Goal: Task Accomplishment & Management: Use online tool/utility

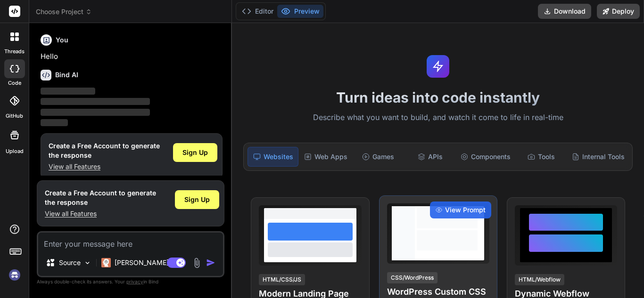
scroll to position [8, 0]
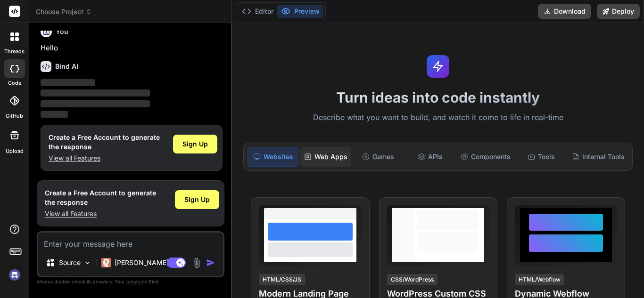
click at [325, 156] on div "Web Apps" at bounding box center [325, 157] width 51 height 20
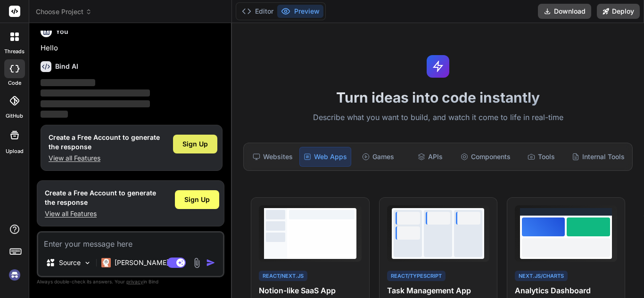
click at [186, 147] on span "Sign Up" at bounding box center [194, 144] width 25 height 9
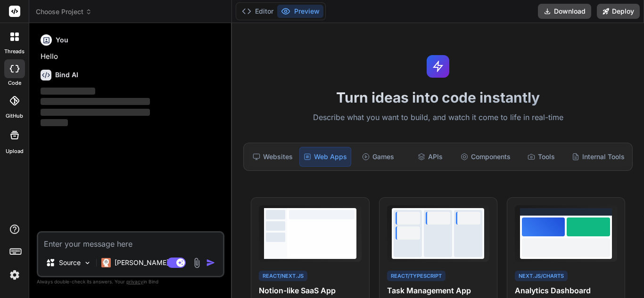
scroll to position [0, 0]
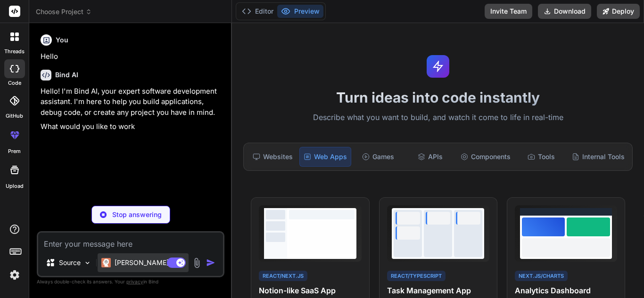
click at [139, 264] on p "[PERSON_NAME] 4 S.." at bounding box center [150, 262] width 70 height 9
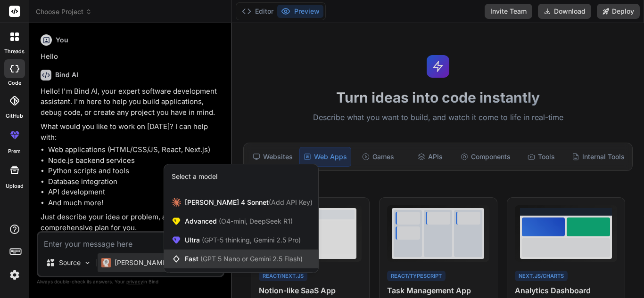
click at [237, 254] on div "Fast (GPT 5 Nano or Gemini 2.5 Flash)" at bounding box center [241, 259] width 154 height 19
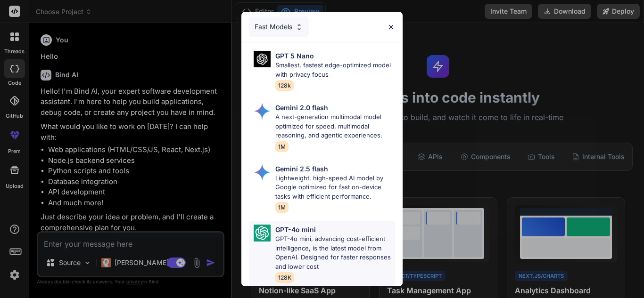
click at [301, 235] on p "GPT-4o mini, advancing cost-efficient intelligence, is the latest model from Op…" at bounding box center [335, 253] width 120 height 37
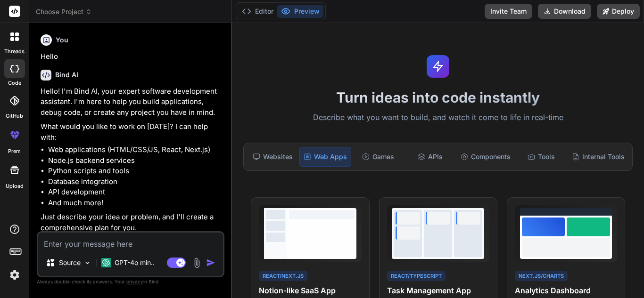
click at [88, 237] on textarea at bounding box center [130, 241] width 185 height 17
paste textarea "Based on the support agent's response, I can build your "Astra Agent AI" applic…"
type textarea "x"
type textarea "Based on the support agent's response, I can build your "Astra Agent AI" applic…"
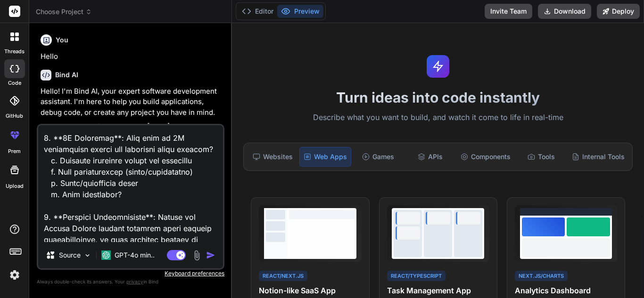
scroll to position [466, 0]
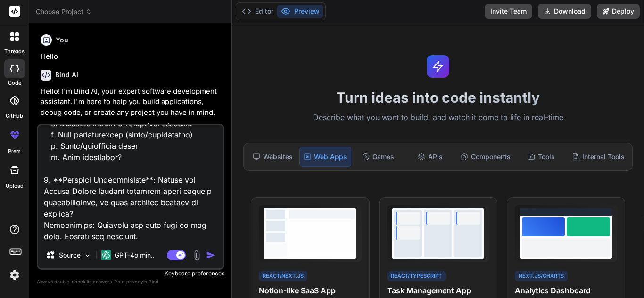
type textarea "x"
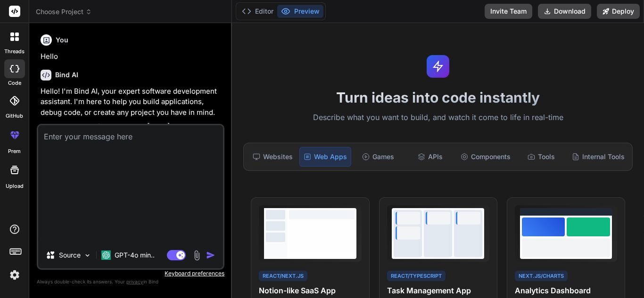
scroll to position [0, 0]
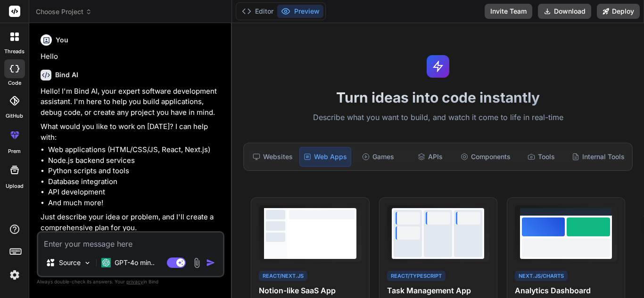
click at [139, 240] on textarea at bounding box center [130, 241] width 185 height 17
paste textarea "Build a full-stack MERN application called "Astra Agent AI". Requirements: - Fr…"
type textarea "x"
type textarea "Build a full-stack MERN application called "Astra Agent AI". Requirements: - Fr…"
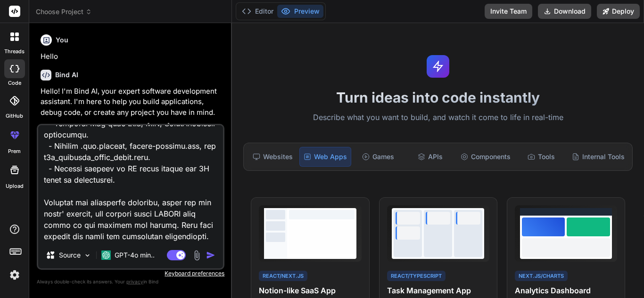
type textarea "x"
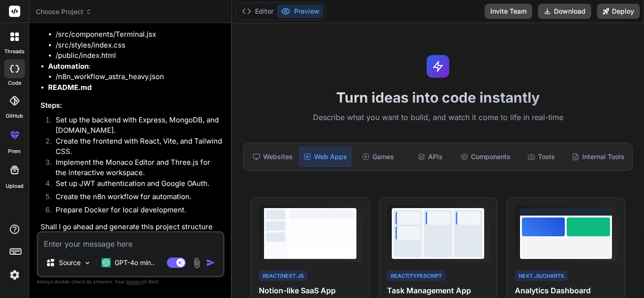
scroll to position [991, 0]
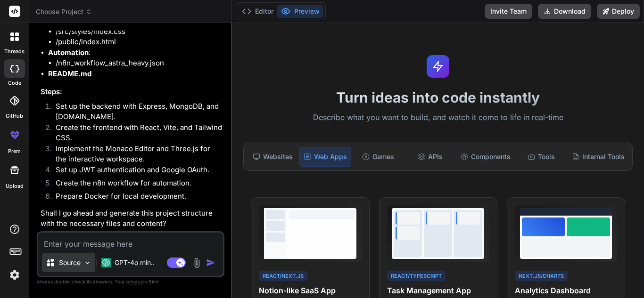
click at [56, 260] on div "Source" at bounding box center [63, 262] width 35 height 9
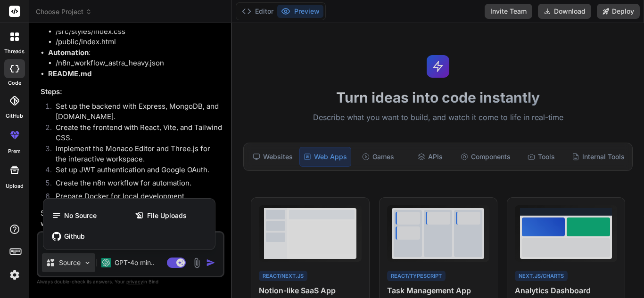
click at [56, 260] on div at bounding box center [322, 149] width 644 height 298
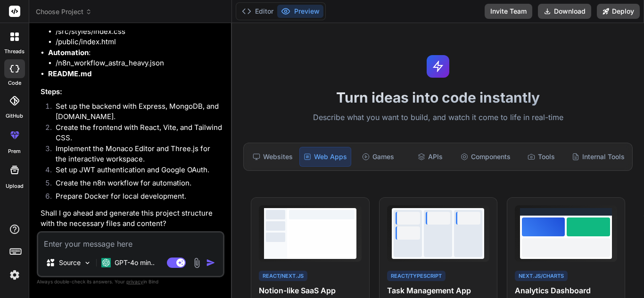
click at [75, 237] on textarea at bounding box center [130, 241] width 185 height 17
type textarea "x"
type textarea "c"
type textarea "x"
type textarea "cr"
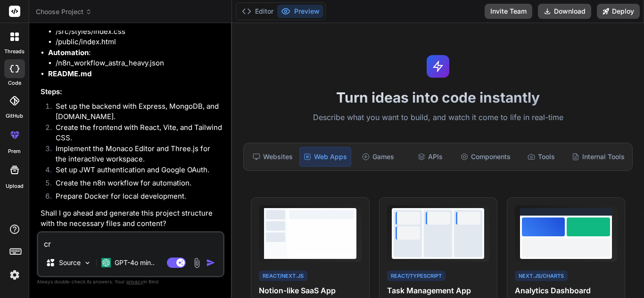
type textarea "x"
type textarea "cre"
type textarea "x"
type textarea "crea"
type textarea "x"
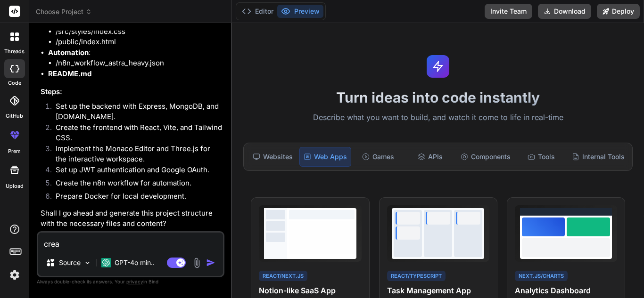
type textarea "creat"
type textarea "x"
type textarea "create"
type textarea "x"
type textarea "create"
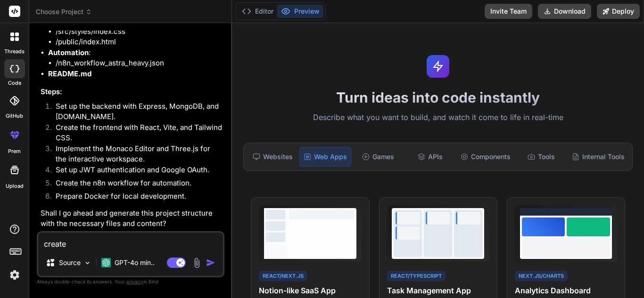
type textarea "x"
type textarea "create t"
type textarea "x"
type textarea "create th"
type textarea "x"
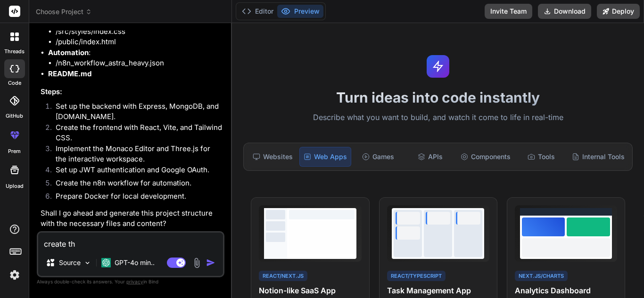
type textarea "create thi"
type textarea "x"
type textarea "create this"
type textarea "x"
type textarea "create this"
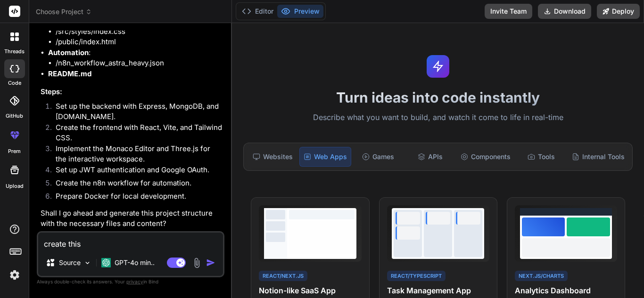
type textarea "x"
type textarea "create this w"
type textarea "x"
type textarea "create this we"
type textarea "x"
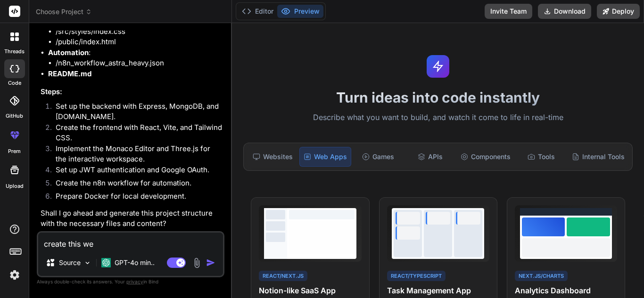
type textarea "create this web"
type textarea "x"
type textarea "create this web"
type textarea "x"
type textarea "create this web a"
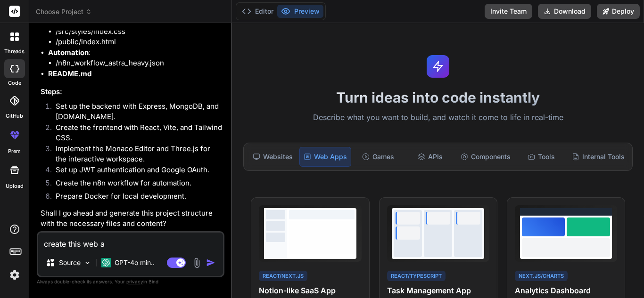
type textarea "x"
type textarea "create this web ap"
type textarea "x"
type textarea "create this web app"
type textarea "x"
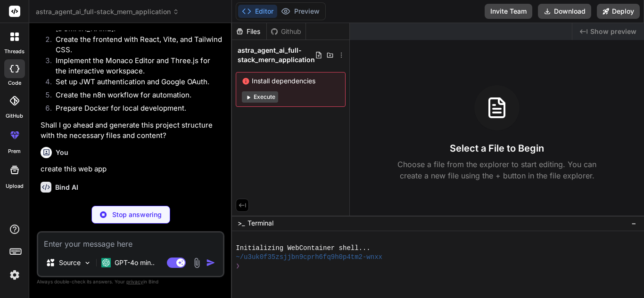
scroll to position [1089, 0]
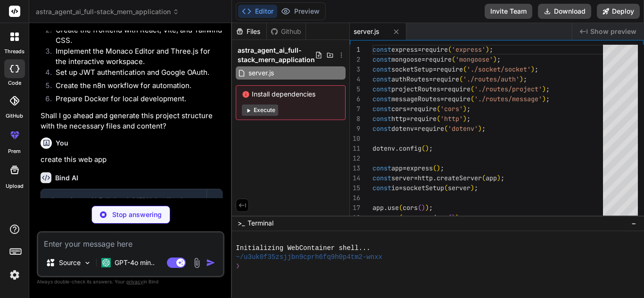
click at [268, 112] on button "Execute" at bounding box center [260, 110] width 36 height 11
type textarea "x"
type textarea "console.error('MongoDB connection failed:', error); process.exit(1); } }; modul…"
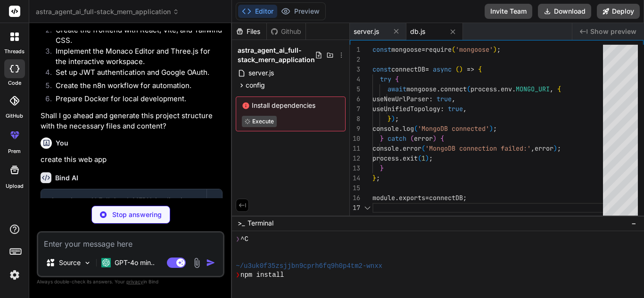
scroll to position [27, 0]
type textarea "x"
type textarea "const mongoose = require('mongoose'); const UserSchema = new mongoose.Schema({ …"
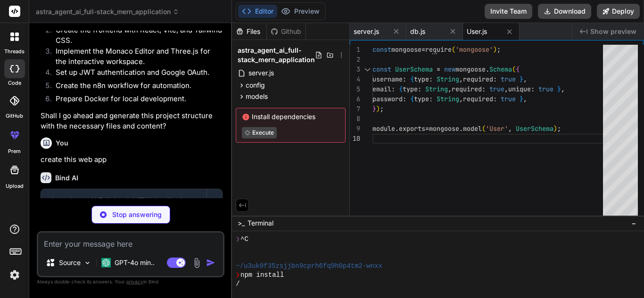
scroll to position [0, 3]
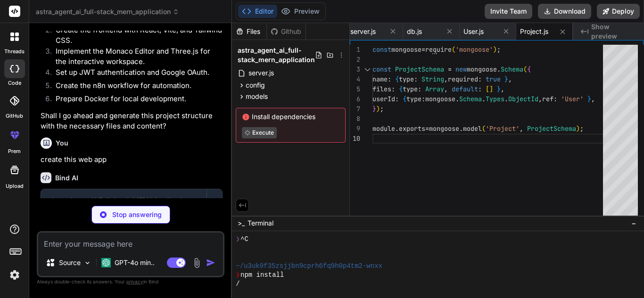
type textarea "x"
type textarea "module.exports = mongoose.model('Message', MessageSchema);"
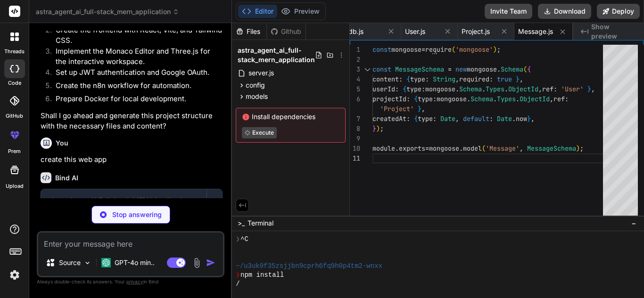
type textarea "x"
type textarea "module.exports = router;"
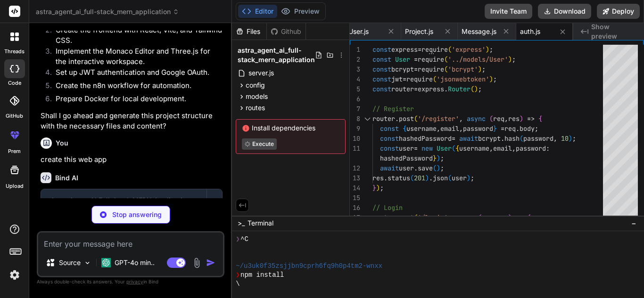
type textarea "x"
type textarea "// Get Projects router.get('/', async (req, res) => { const projects = await Pr…"
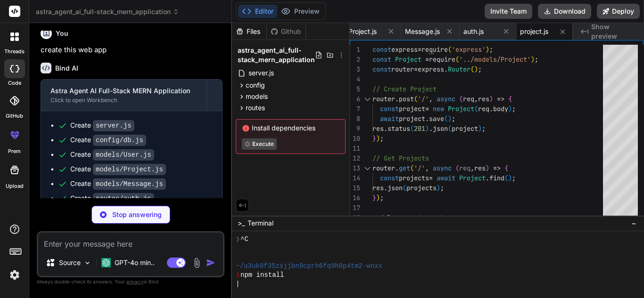
type textarea "x"
type textarea "// Get Messages router.get('/:projectId', async (req, res) => { const messages …"
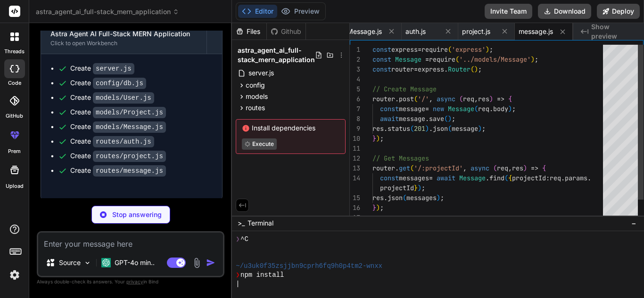
scroll to position [1258, 0]
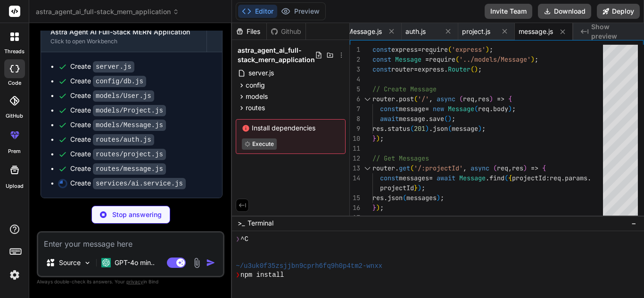
type textarea "x"
type textarea "}); return response.data.choices[0].message.content; }; module.exports = { chat…"
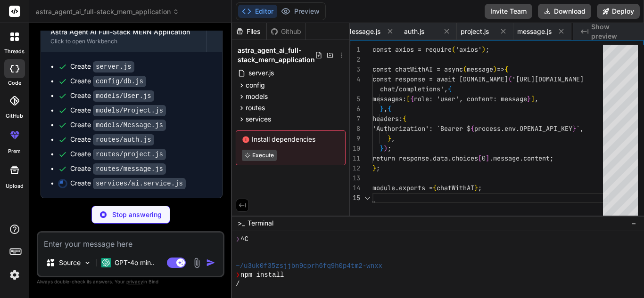
scroll to position [0, 295]
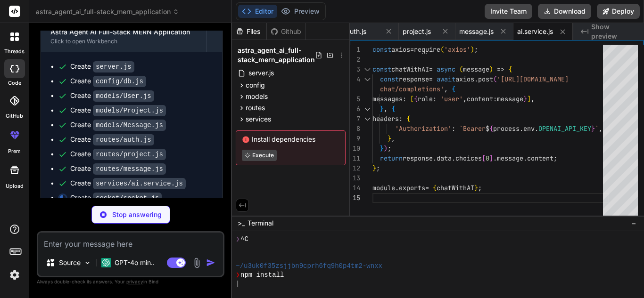
type textarea "x"
type textarea "return io; }; module.exports = socketSetup;"
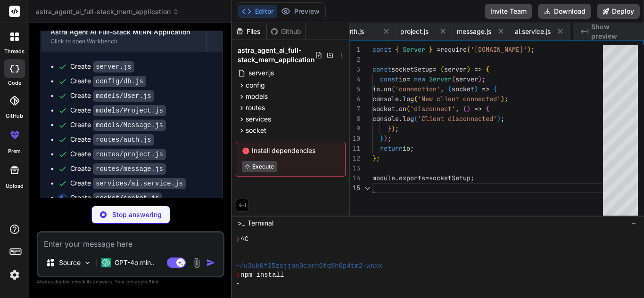
scroll to position [0, 351]
type textarea "x"
type textarea "}; module.exports = auth;"
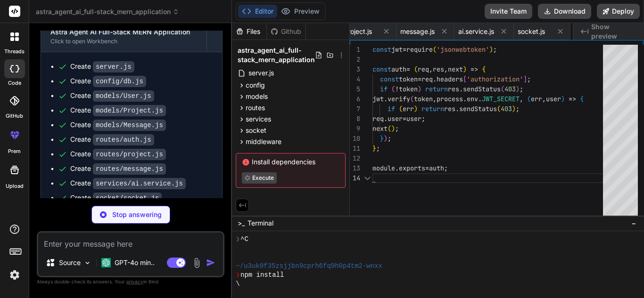
scroll to position [0, 408]
type textarea "x"
type textarea "MONGO_URI=mongodb://<username>:<password>@cluster0.mongodb.net/mydatabase?retry…"
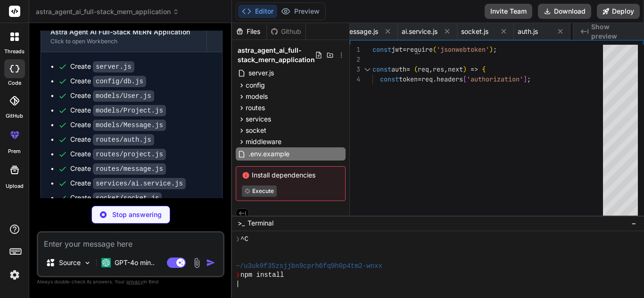
type textarea "x"
type textarea "mongo-data:"
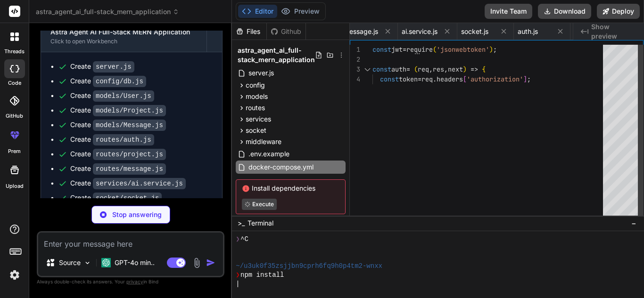
type textarea "x"
type textarea "import { defineConfig } from 'vite'; import react from '@vitejs/plugin-react'; …"
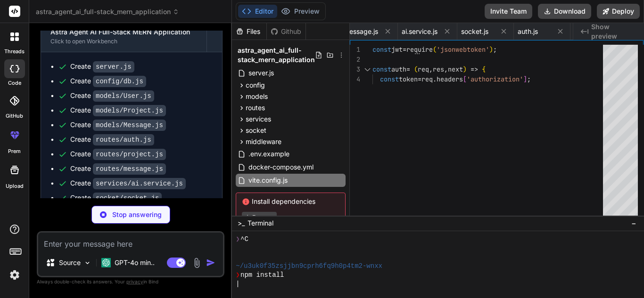
type textarea "x"
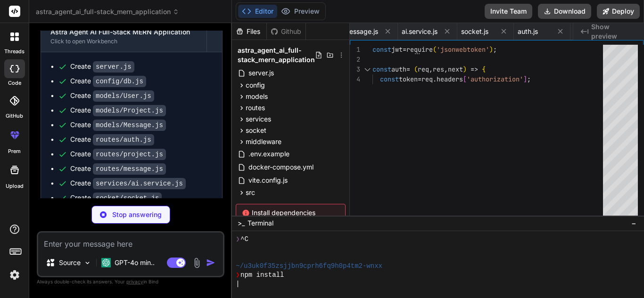
type textarea "x"
type textarea "<IDE /> <ThreeWorkspace /> <Terminal /> </div> ); }; export default App;"
type textarea "x"
type textarea "export default Chat;"
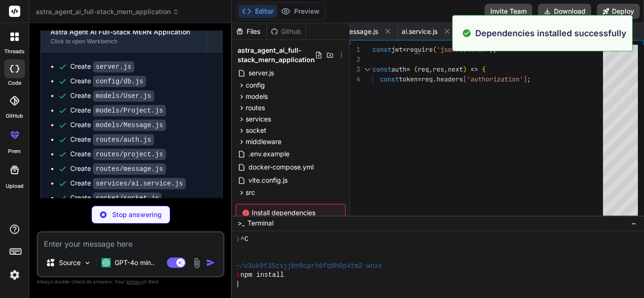
type textarea "x"
type textarea "}"
type textarea "x"
type textarea "</body> </html>"
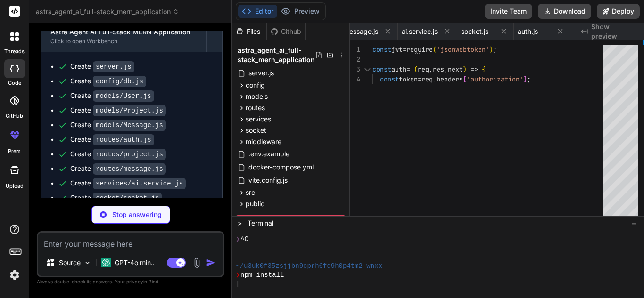
type textarea "x"
type textarea "}"
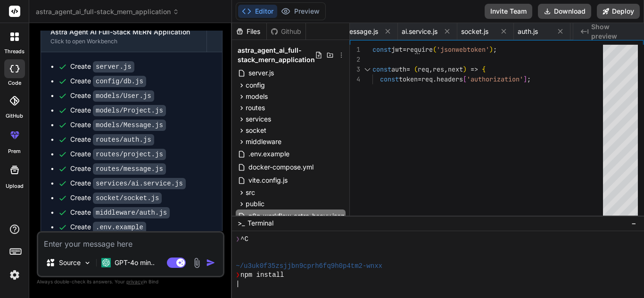
type textarea "x"
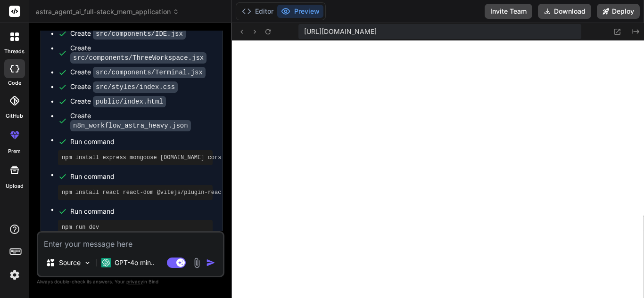
scroll to position [1544, 0]
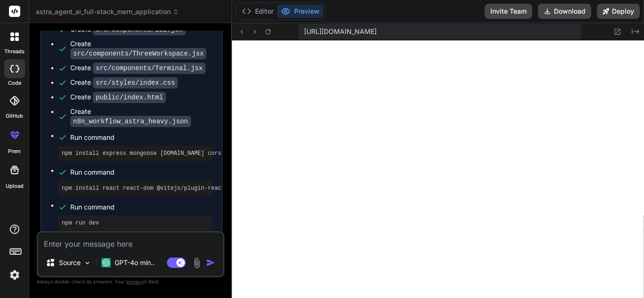
click at [305, 8] on button "Preview" at bounding box center [300, 11] width 46 height 13
click at [261, 13] on button "Editor" at bounding box center [257, 11] width 39 height 13
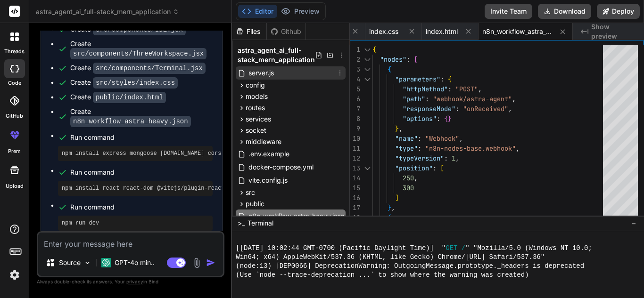
click at [288, 73] on div "server.js" at bounding box center [291, 72] width 110 height 13
type textarea "}); }) .catch(err => console.error(err));"
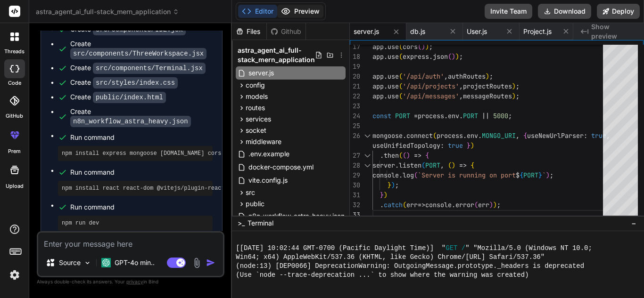
click at [311, 9] on button "Preview" at bounding box center [300, 11] width 46 height 13
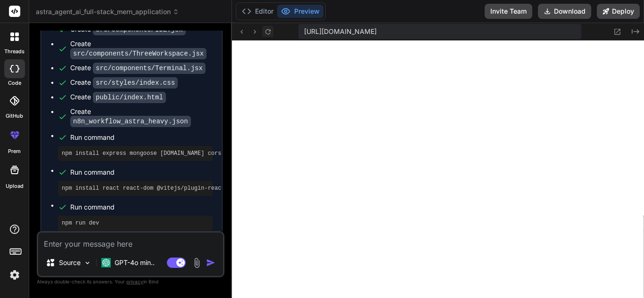
click at [268, 32] on icon at bounding box center [268, 32] width 8 height 8
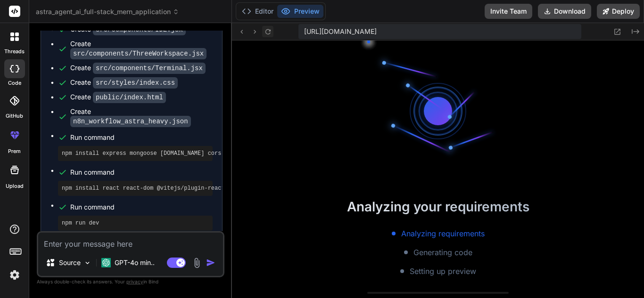
scroll to position [770, 0]
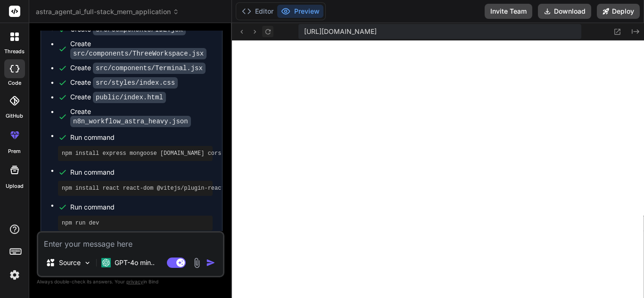
click at [268, 32] on icon at bounding box center [268, 32] width 8 height 8
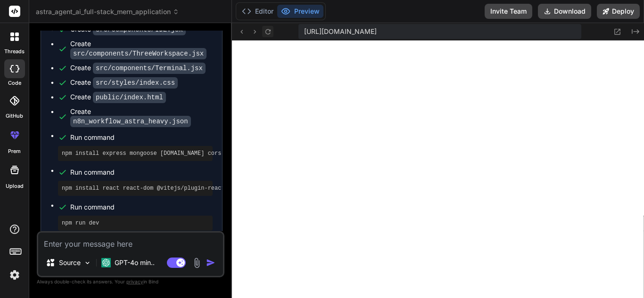
click at [268, 31] on icon at bounding box center [268, 32] width 8 height 8
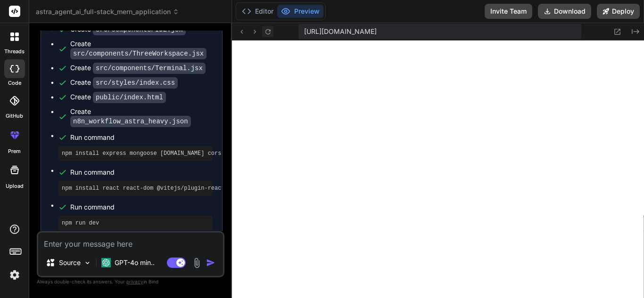
click at [268, 31] on icon at bounding box center [268, 32] width 8 height 8
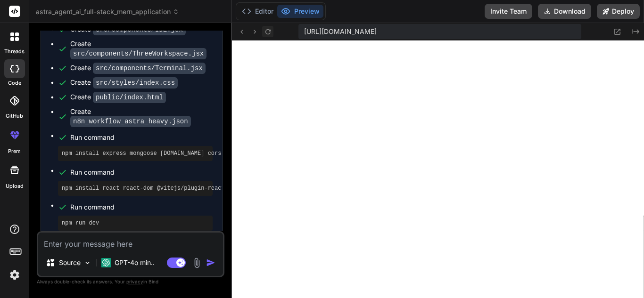
click at [268, 31] on icon at bounding box center [268, 32] width 8 height 8
click at [99, 240] on textarea at bounding box center [130, 241] width 185 height 17
type textarea "x"
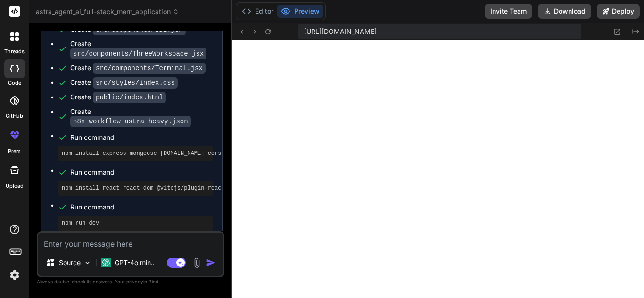
type textarea "s"
type textarea "x"
type textarea "sh"
type textarea "x"
type textarea "sho"
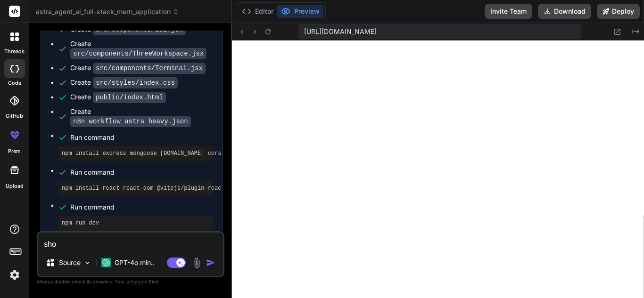
type textarea "x"
type textarea "show"
type textarea "x"
type textarea "show"
type textarea "x"
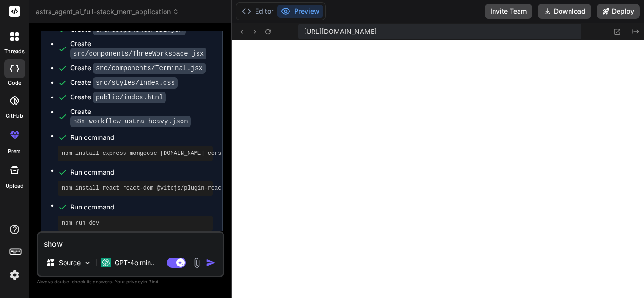
type textarea "show w"
type textarea "x"
type textarea "show wh"
type textarea "x"
type textarea "show whi"
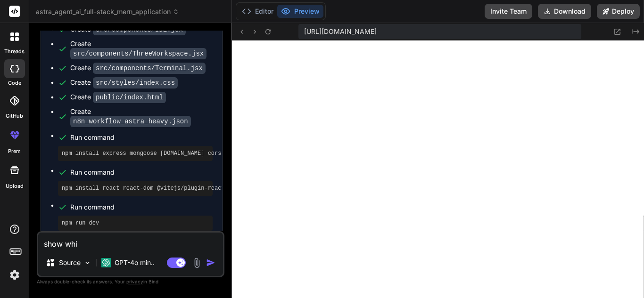
type textarea "x"
type textarea "show whit"
type textarea "x"
type textarea "show white"
type textarea "x"
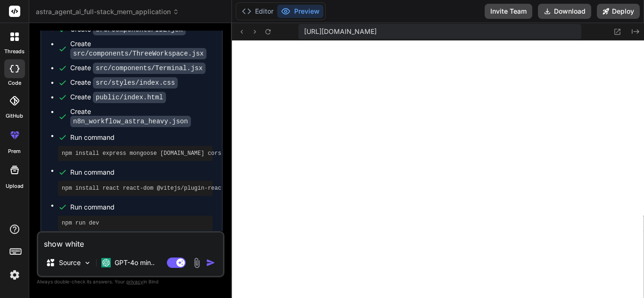
type textarea "show white"
type textarea "x"
type textarea "show white s"
type textarea "x"
type textarea "show white sc"
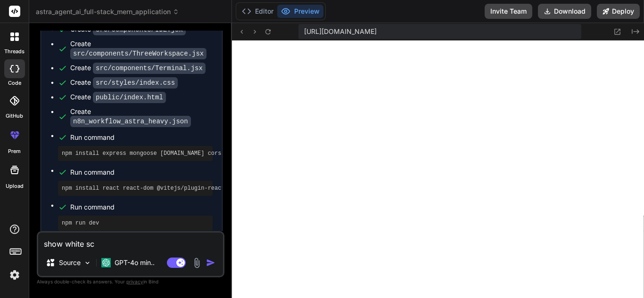
type textarea "x"
type textarea "show white scr"
type textarea "x"
type textarea "show white scre"
type textarea "x"
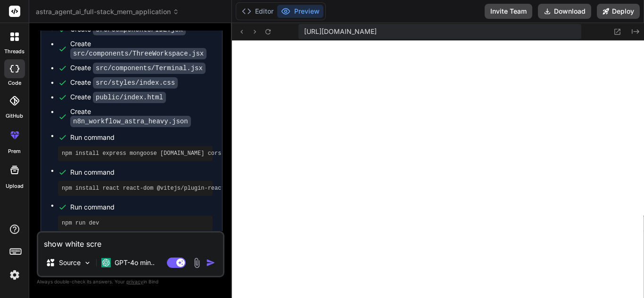
type textarea "show white scree"
type textarea "x"
type textarea "show white screen"
type textarea "x"
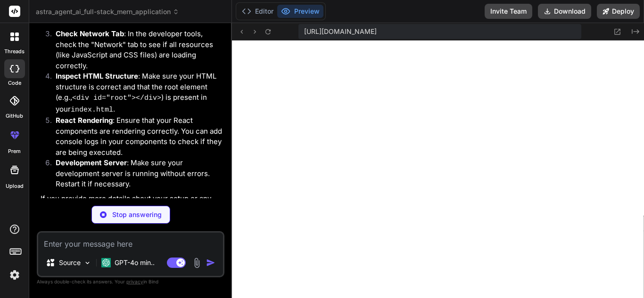
scroll to position [1914, 0]
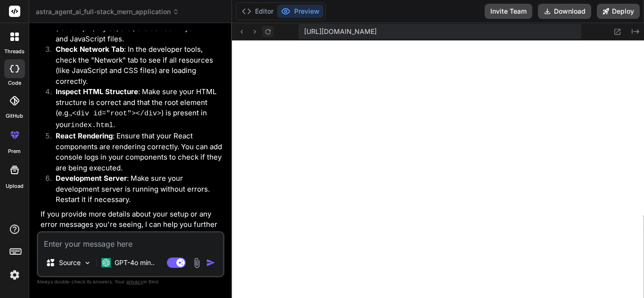
click at [265, 30] on icon at bounding box center [268, 32] width 8 height 8
click at [266, 30] on icon at bounding box center [267, 31] width 5 height 5
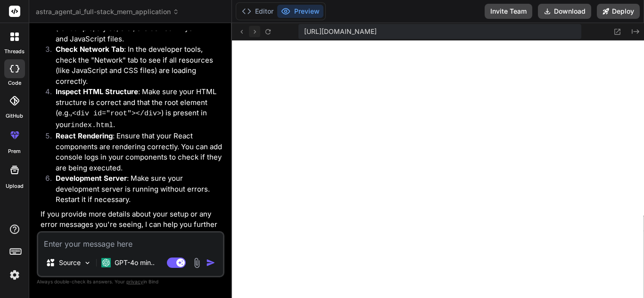
click at [249, 32] on button at bounding box center [254, 31] width 11 height 11
click at [265, 9] on button "Editor" at bounding box center [257, 11] width 39 height 13
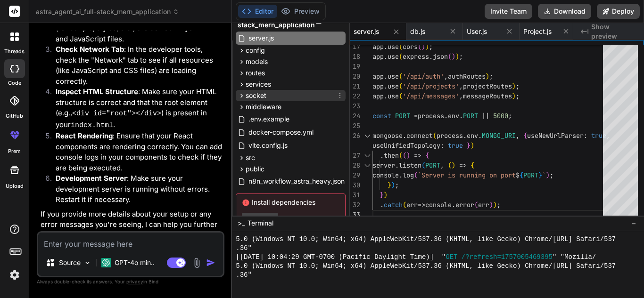
scroll to position [70, 0]
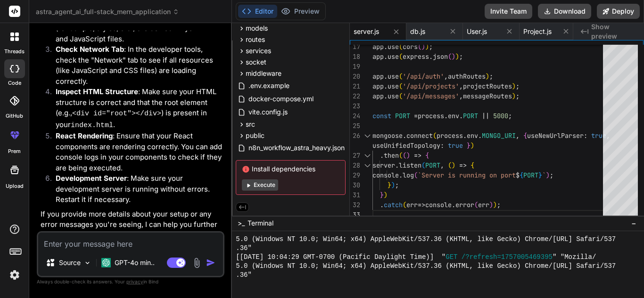
click at [264, 183] on button "Execute" at bounding box center [260, 185] width 36 height 11
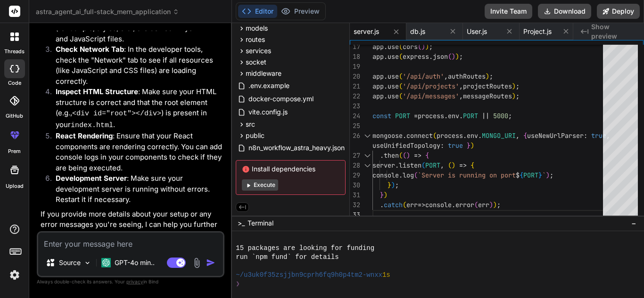
scroll to position [1962, 0]
type textarea "x"
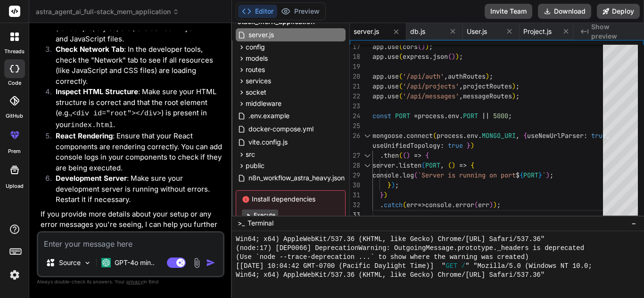
scroll to position [12, 0]
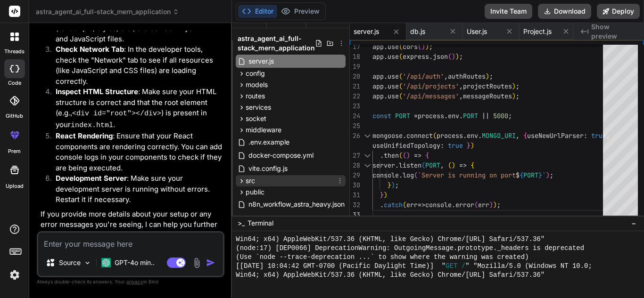
click at [263, 184] on div "src" at bounding box center [291, 180] width 110 height 11
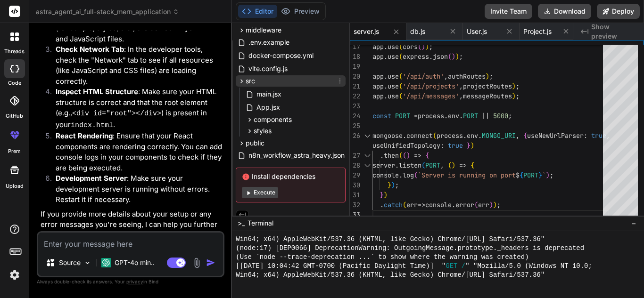
scroll to position [121, 0]
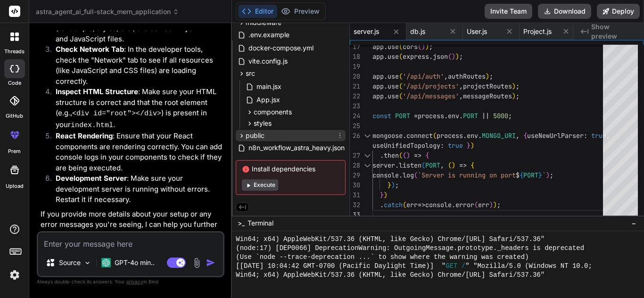
click at [257, 131] on span "public" at bounding box center [255, 135] width 19 height 9
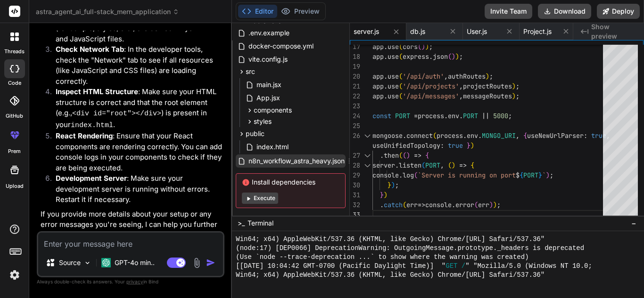
click at [270, 158] on span "n8n_workflow_astra_heavy.json" at bounding box center [297, 161] width 98 height 11
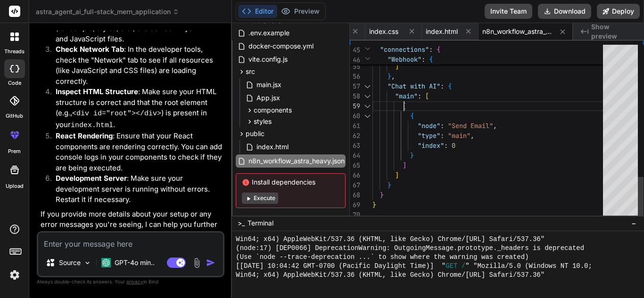
scroll to position [0, 0]
drag, startPoint x: 526, startPoint y: 33, endPoint x: 540, endPoint y: 103, distance: 71.3
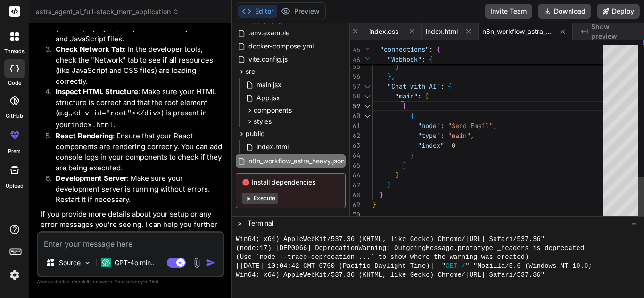
click at [292, 149] on div "index.html" at bounding box center [295, 146] width 102 height 13
type textarea "</body> </html>"
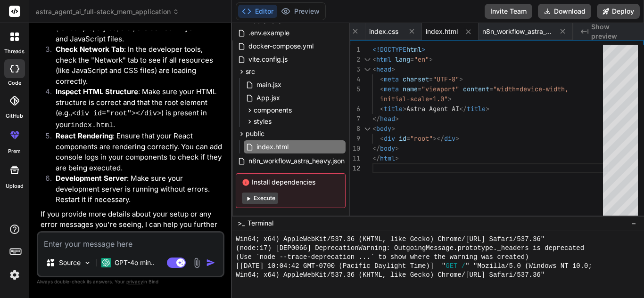
click at [85, 242] on textarea at bounding box center [130, 241] width 185 height 17
type textarea "x"
type textarea "a"
type textarea "x"
type textarea "ab"
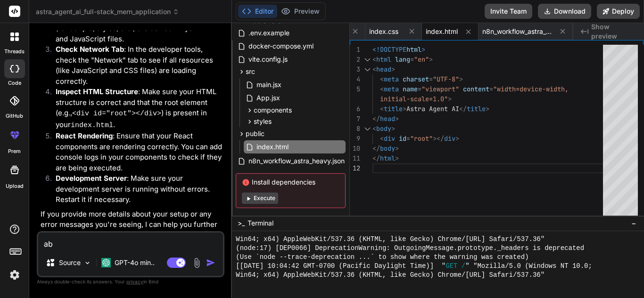
type textarea "x"
type textarea "abh"
type textarea "x"
type textarea "abhi"
type textarea "x"
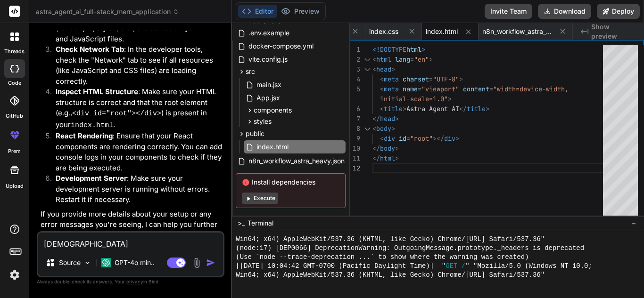
type textarea "abhi"
type textarea "x"
type textarea "abhi b"
type textarea "x"
type textarea "abhi bh"
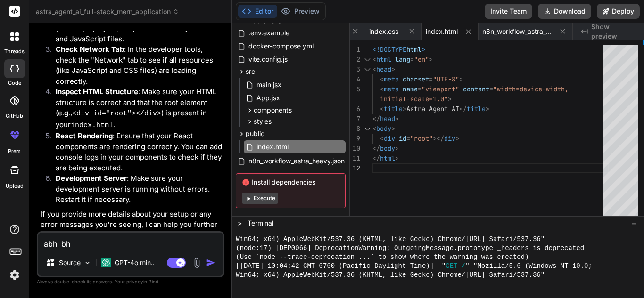
type textarea "x"
type textarea "abhi bh"
type textarea "x"
type textarea "abhi bh w"
type textarea "x"
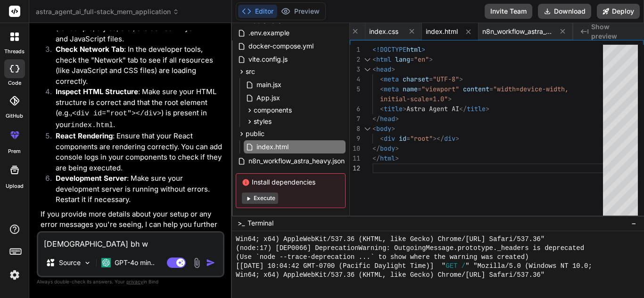
type textarea "abhi bh wh"
type textarea "x"
type textarea "abhi bh whi"
type textarea "x"
type textarea "abhi bh whit"
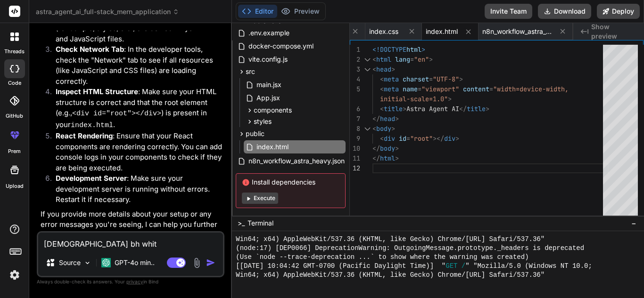
type textarea "x"
type textarea "abhi bh white"
type textarea "x"
type textarea "abhi bh white"
type textarea "x"
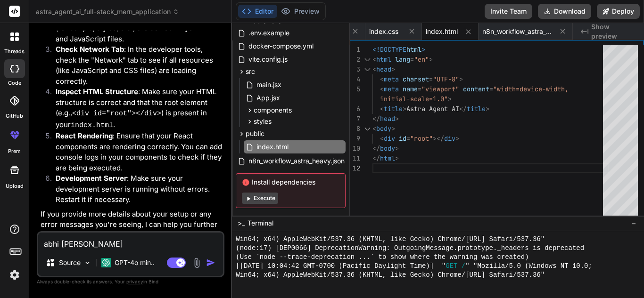
type textarea "abhi bh white s"
type textarea "x"
type textarea "abhi bh white sc"
type textarea "x"
type textarea "abhi bh white scr"
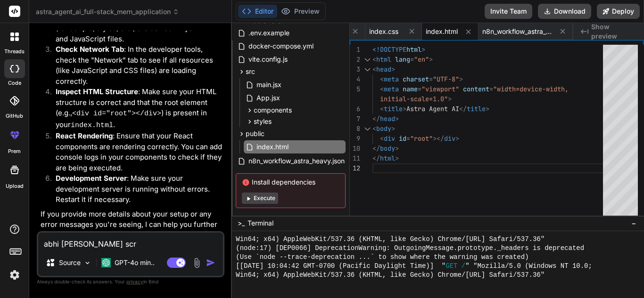
type textarea "x"
type textarea "abhi bh white scre"
type textarea "x"
type textarea "abhi bh white scree"
type textarea "x"
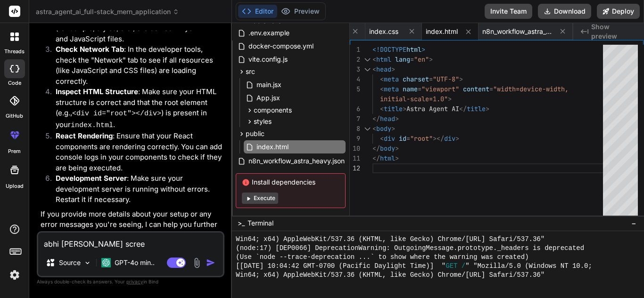
type textarea "abhi bh white screen"
type textarea "x"
type textarea "abhi bh white screen"
type textarea "x"
type textarea "abhi bh white screen a"
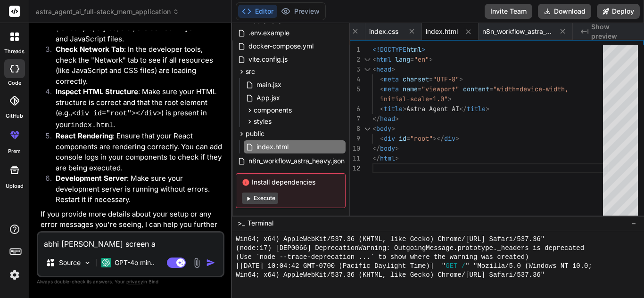
type textarea "x"
type textarea "abhi bh white screen a"
type textarea "x"
type textarea "abhi bh white screen a r"
type textarea "x"
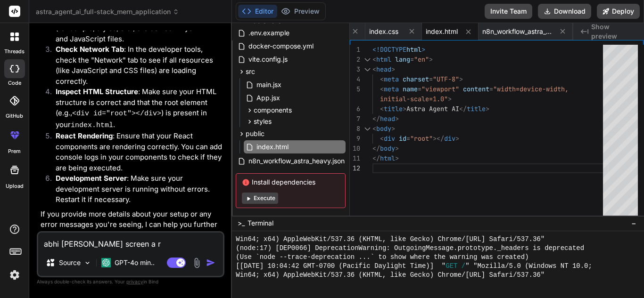
type textarea "abhi bh white screen a ra"
type textarea "x"
type textarea "abhi bh white screen a rah"
type textarea "x"
type textarea "abhi bh white screen a rahi"
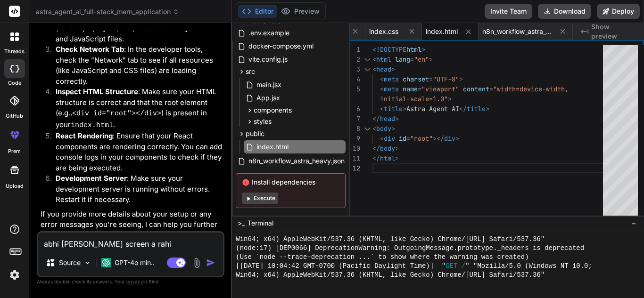
type textarea "x"
type textarea "abhi bh white screen a rahi"
type textarea "x"
type textarea "abhi [PERSON_NAME] screen a rahi h"
type textarea "x"
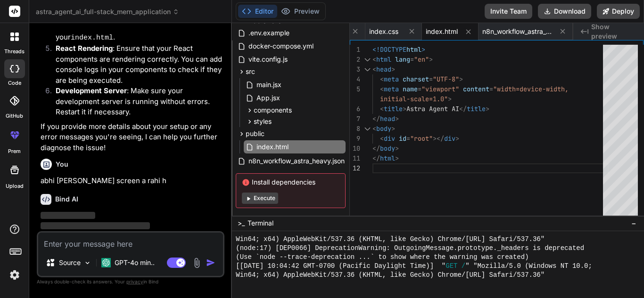
scroll to position [2012, 0]
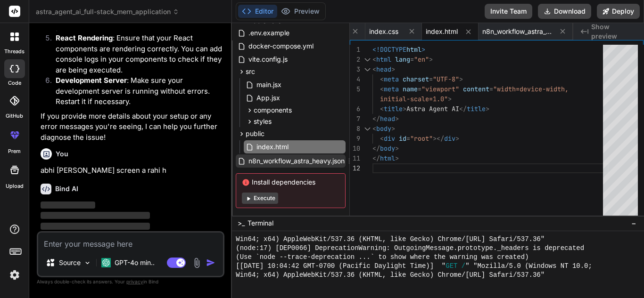
click at [279, 165] on span "n8n_workflow_astra_heavy.json" at bounding box center [297, 161] width 98 height 11
type textarea "}"
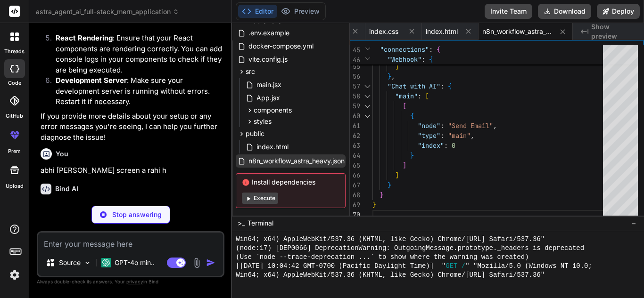
drag, startPoint x: 279, startPoint y: 165, endPoint x: 264, endPoint y: 162, distance: 14.4
click at [264, 162] on span "n8n_workflow_astra_heavy.json" at bounding box center [297, 161] width 98 height 11
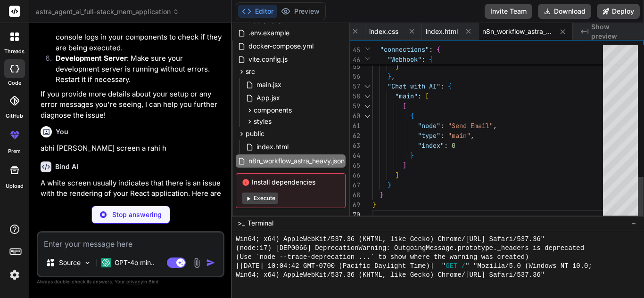
scroll to position [2011, 0]
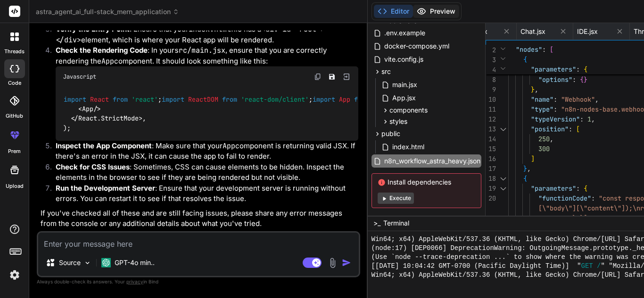
click at [413, 13] on button "Preview" at bounding box center [436, 11] width 46 height 13
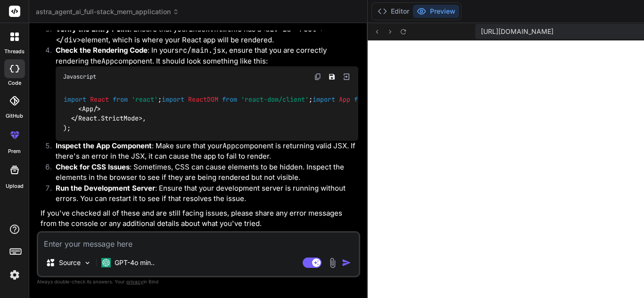
click at [550, 33] on span "https://u3uk0f35zsjjbn9cprh6fq9h0p4tm2-wnxx--3000--96435430.local-corp.webconta…" at bounding box center [517, 31] width 73 height 9
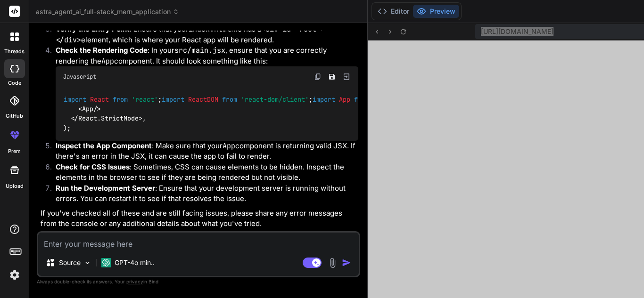
scroll to position [2348, 0]
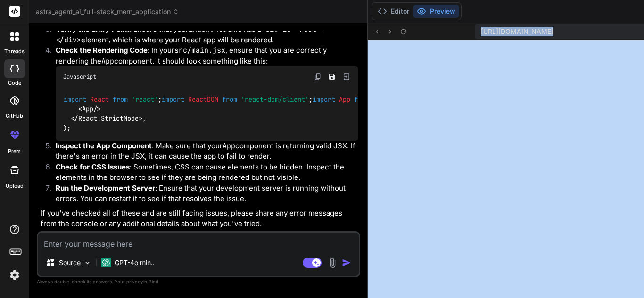
click at [342, 76] on img at bounding box center [346, 77] width 8 height 8
click at [342, 75] on img at bounding box center [346, 77] width 8 height 8
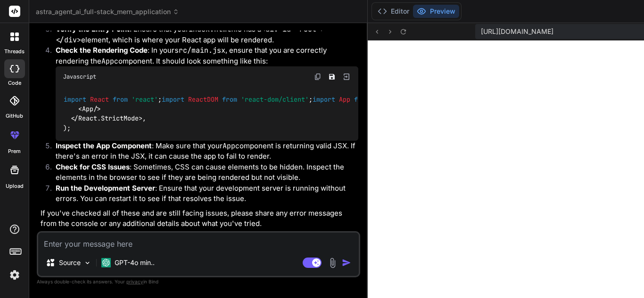
click at [81, 242] on textarea at bounding box center [198, 241] width 321 height 17
type textarea "x"
type textarea "a"
type textarea "x"
type textarea "au"
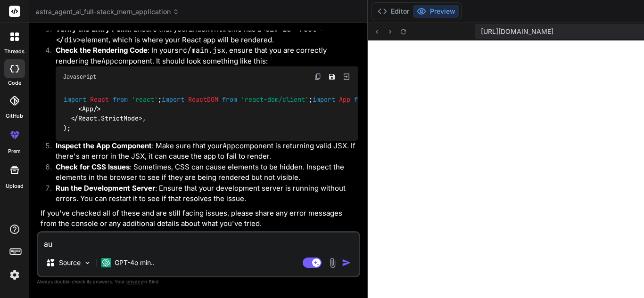
type textarea "x"
type textarea "aut"
type textarea "x"
type textarea "auto"
type textarea "x"
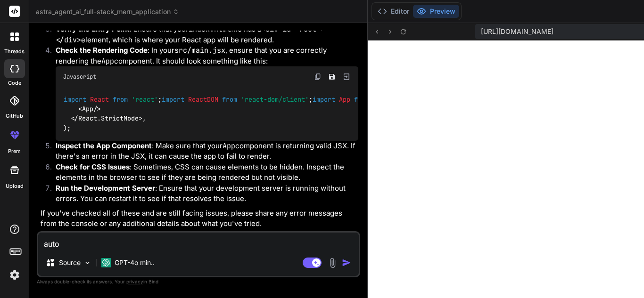
type textarea "auto"
type textarea "x"
type textarea "auto f"
type textarea "x"
type textarea "auto fi"
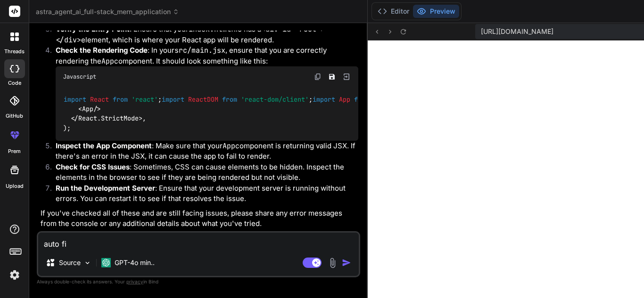
type textarea "x"
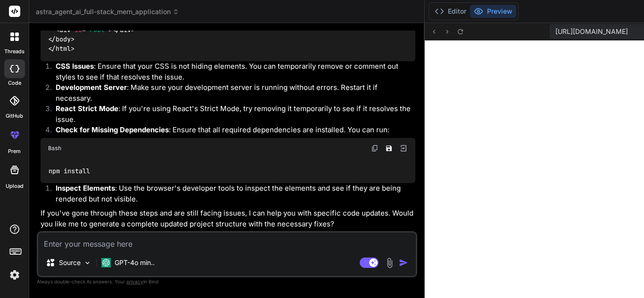
scroll to position [2788, 0]
click at [431, 9] on button "Editor" at bounding box center [450, 11] width 39 height 13
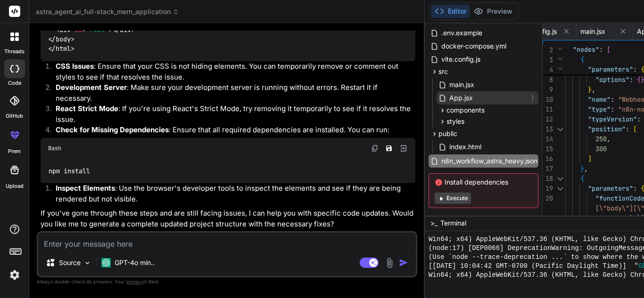
click at [448, 98] on span "App.jsx" at bounding box center [460, 97] width 25 height 11
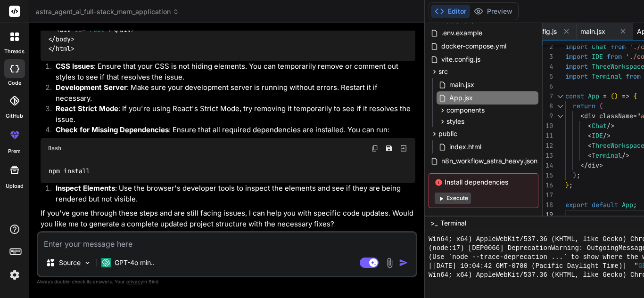
scroll to position [0, 0]
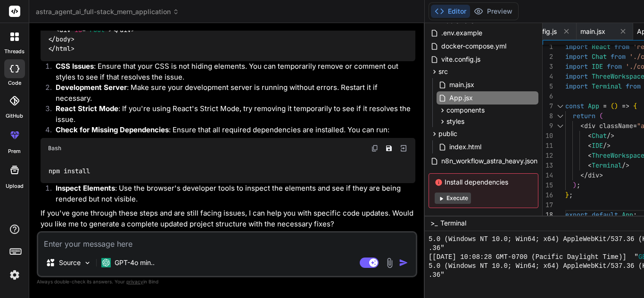
scroll to position [3084, 0]
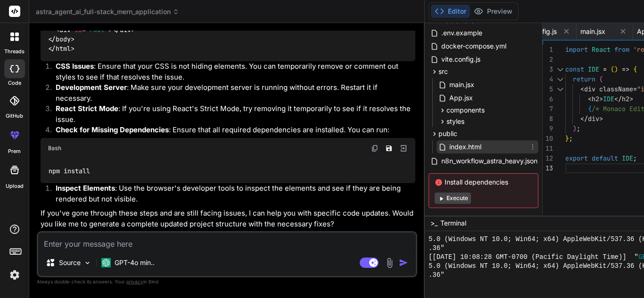
click at [448, 142] on span "index.html" at bounding box center [465, 146] width 34 height 11
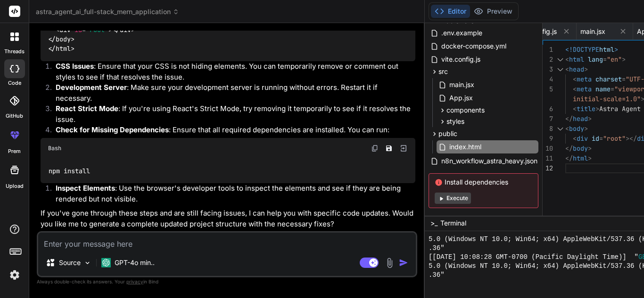
scroll to position [0, 0]
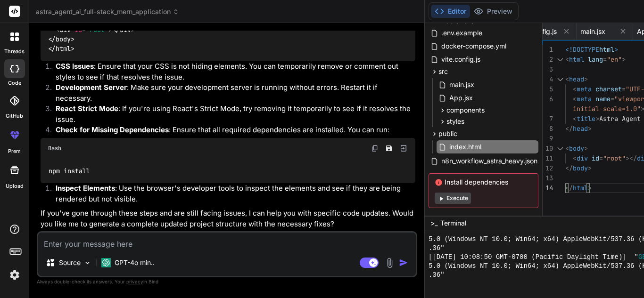
scroll to position [3271, 0]
click at [371, 152] on img at bounding box center [375, 149] width 8 height 8
click at [429, 286] on div at bounding box center [627, 284] width 396 height 9
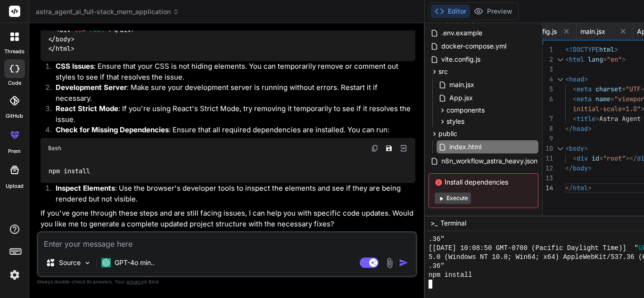
click at [435, 197] on button "Execute" at bounding box center [453, 198] width 36 height 11
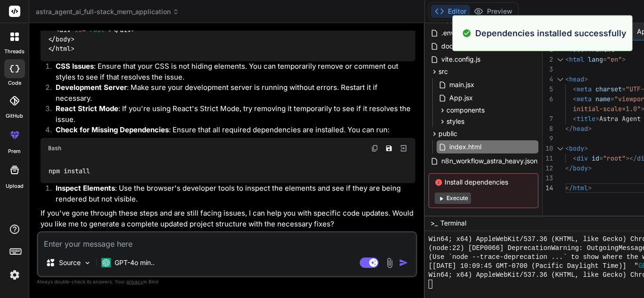
scroll to position [2786, 0]
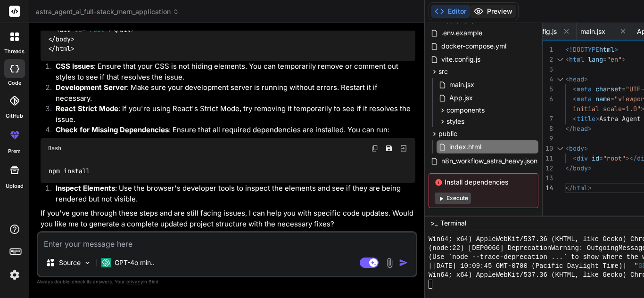
click at [470, 8] on button "Preview" at bounding box center [493, 11] width 46 height 13
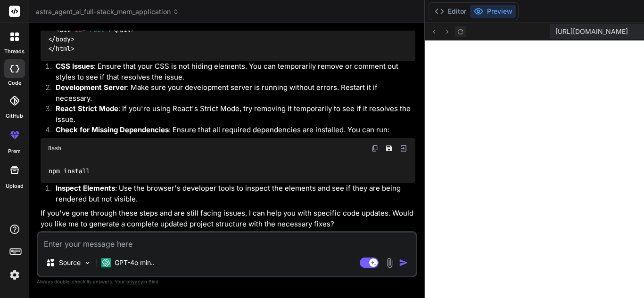
click at [456, 35] on icon at bounding box center [460, 32] width 8 height 8
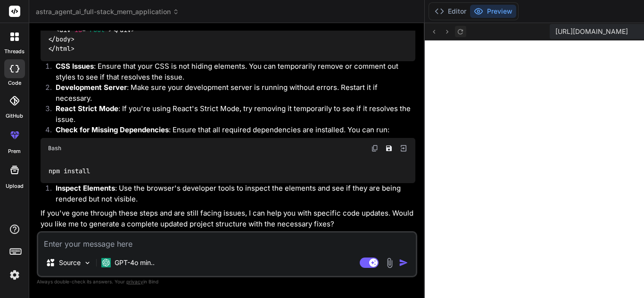
click at [456, 35] on icon at bounding box center [460, 32] width 8 height 8
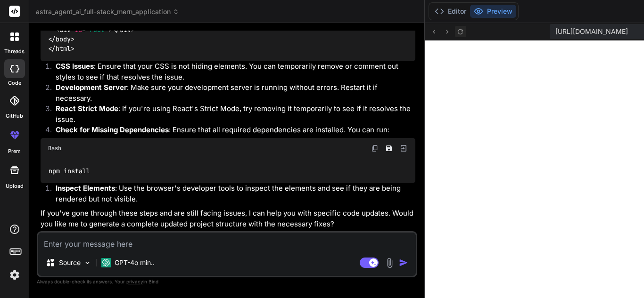
click at [456, 35] on icon at bounding box center [460, 32] width 8 height 8
click at [456, 34] on icon at bounding box center [460, 32] width 8 height 8
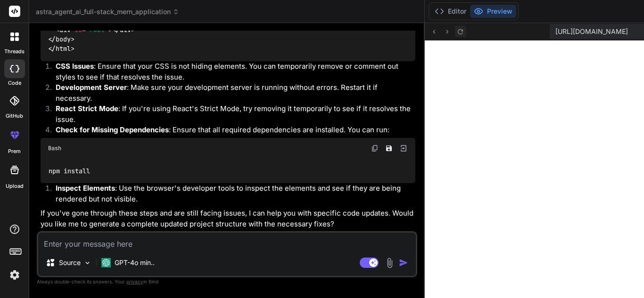
click at [456, 34] on icon at bounding box center [460, 32] width 8 height 8
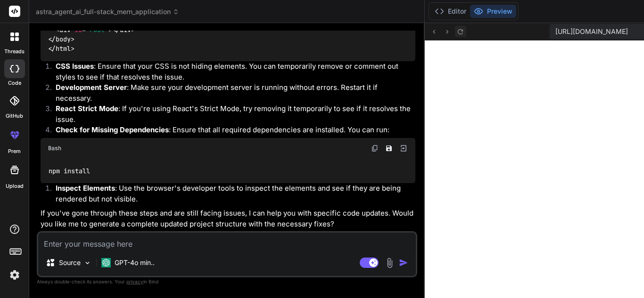
click at [456, 34] on icon at bounding box center [460, 32] width 8 height 8
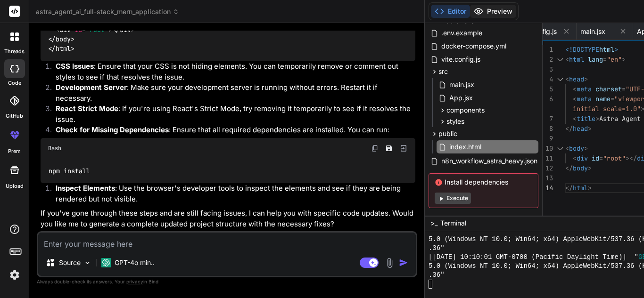
click at [474, 15] on icon at bounding box center [478, 11] width 9 height 9
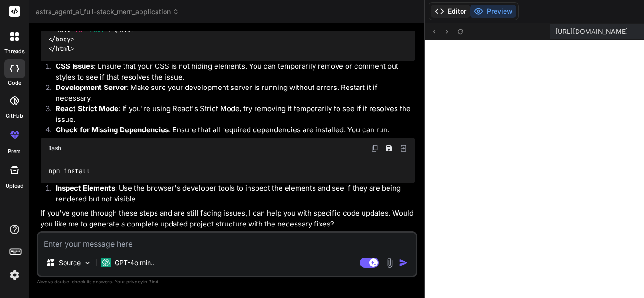
click at [431, 12] on button "Editor" at bounding box center [450, 11] width 39 height 13
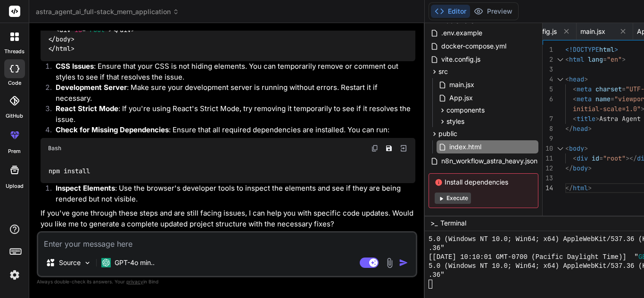
click at [429, 287] on div at bounding box center [627, 284] width 396 height 9
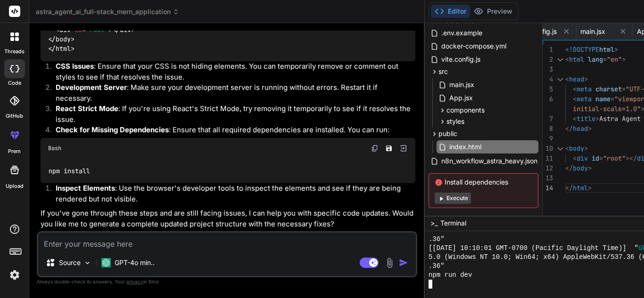
scroll to position [3330, 0]
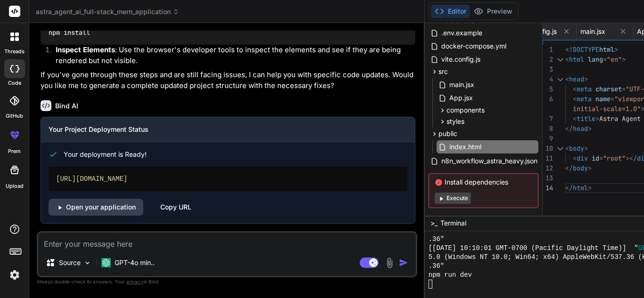
scroll to position [3478, 0]
click at [94, 207] on link "Open your application" at bounding box center [96, 207] width 95 height 17
click at [175, 206] on div "Copy URL" at bounding box center [175, 207] width 31 height 17
click at [429, 4] on div "Editor Preview" at bounding box center [474, 11] width 90 height 18
click at [470, 12] on button "Preview" at bounding box center [493, 11] width 46 height 13
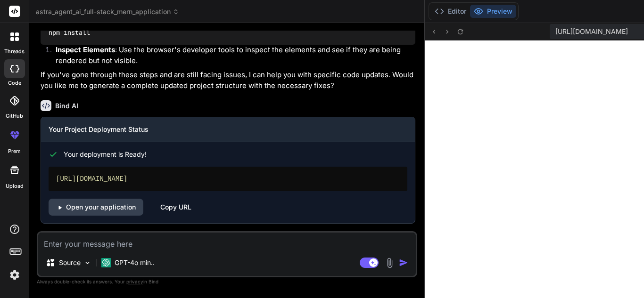
click at [126, 248] on textarea at bounding box center [227, 241] width 378 height 17
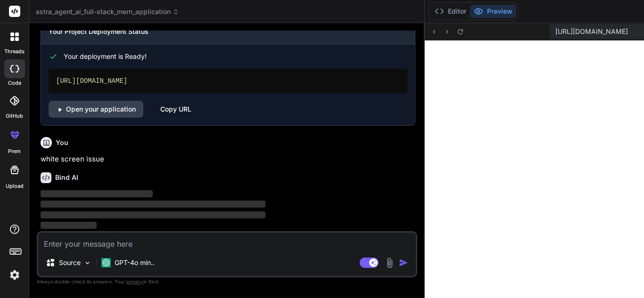
scroll to position [3576, 0]
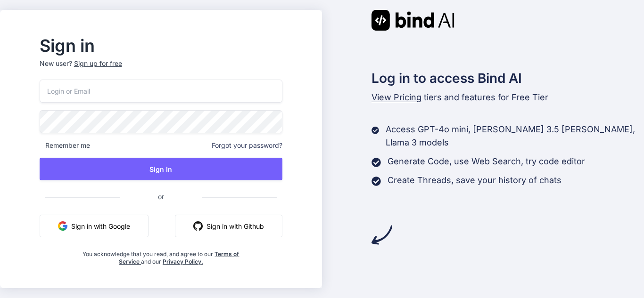
click at [128, 228] on button "Sign in with Google" at bounding box center [94, 226] width 109 height 23
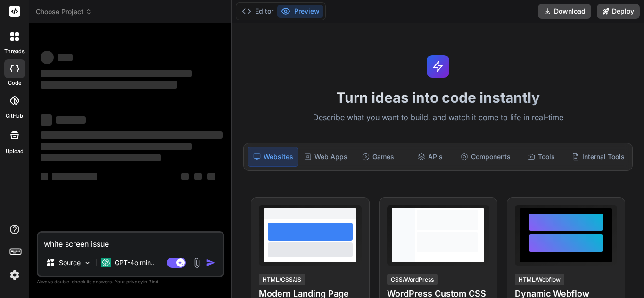
type textarea "x"
click at [320, 162] on div "Web Apps" at bounding box center [325, 157] width 51 height 20
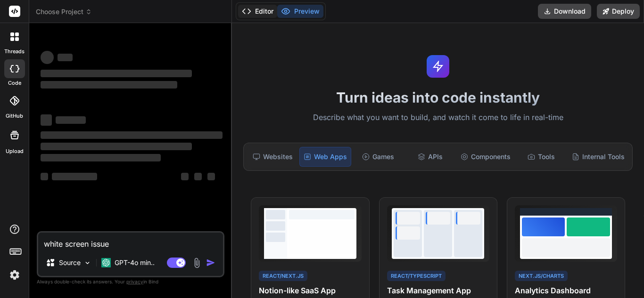
click at [265, 9] on button "Editor" at bounding box center [257, 11] width 39 height 13
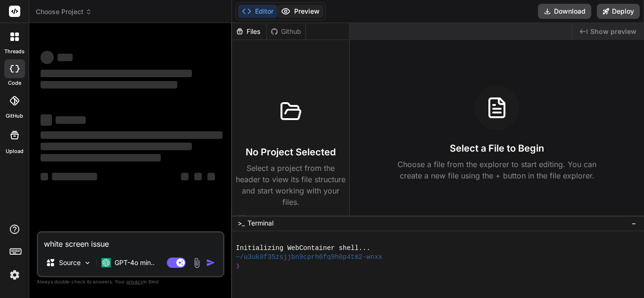
click at [295, 8] on button "Preview" at bounding box center [300, 11] width 46 height 13
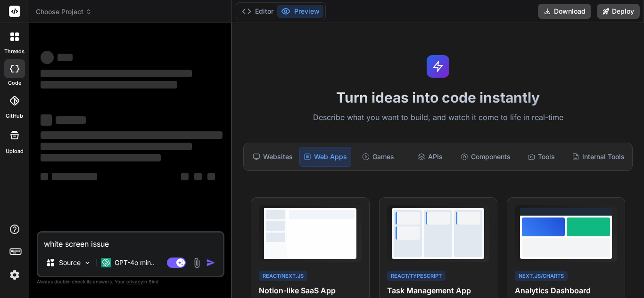
click at [63, 16] on span "Choose Project" at bounding box center [64, 11] width 56 height 9
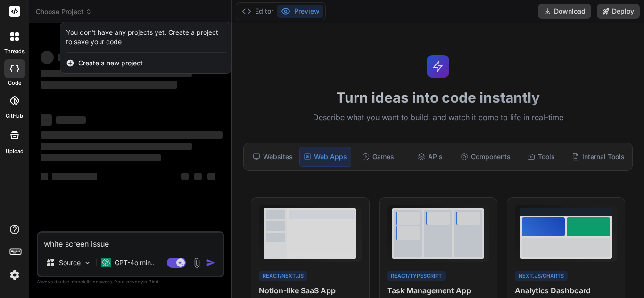
click at [107, 32] on div "You don't have any projects yet. Create a project to save your code" at bounding box center [146, 37] width 160 height 19
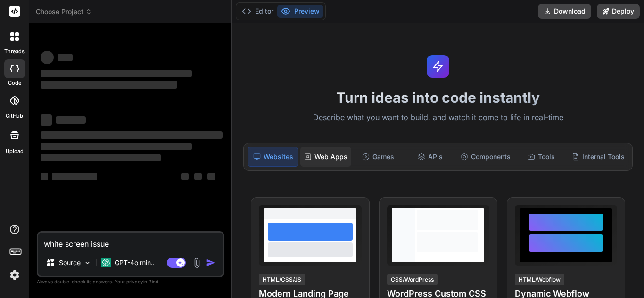
click at [312, 157] on div "Web Apps" at bounding box center [325, 157] width 51 height 20
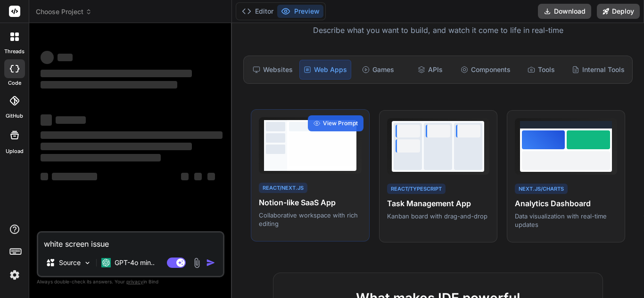
scroll to position [88, 0]
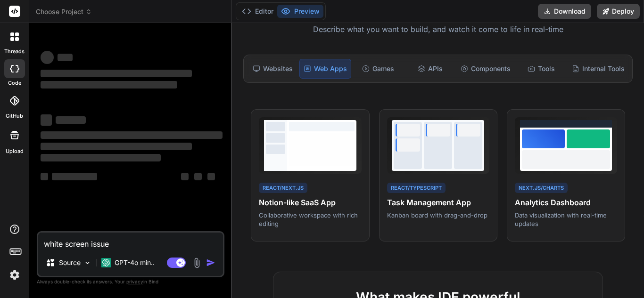
click at [18, 101] on icon at bounding box center [14, 100] width 9 height 9
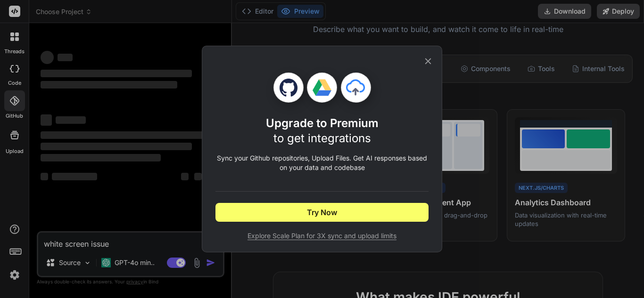
click at [426, 59] on icon at bounding box center [428, 61] width 6 height 6
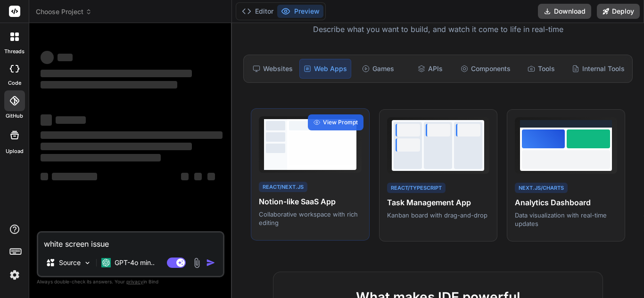
click at [296, 128] on div at bounding box center [322, 125] width 66 height 9
click at [325, 119] on span "View Prompt" at bounding box center [340, 122] width 35 height 8
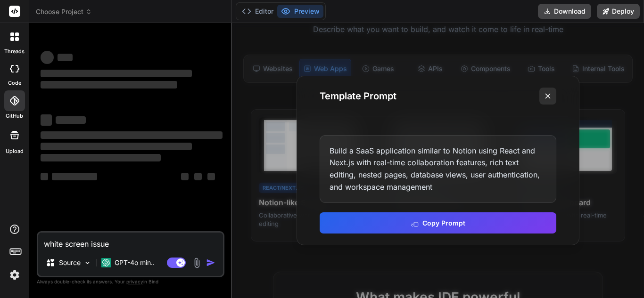
click at [545, 96] on icon at bounding box center [547, 95] width 9 height 9
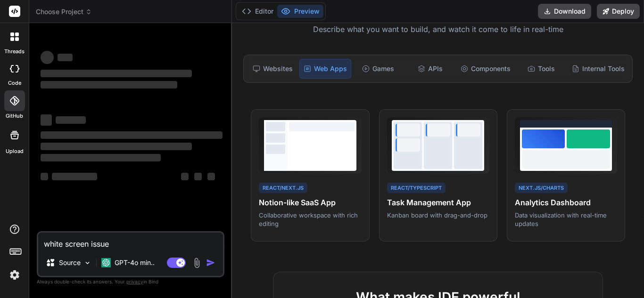
click at [7, 41] on div at bounding box center [15, 37] width 20 height 20
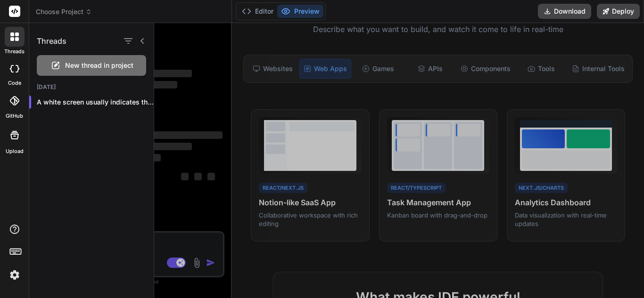
click at [7, 41] on div at bounding box center [15, 37] width 20 height 20
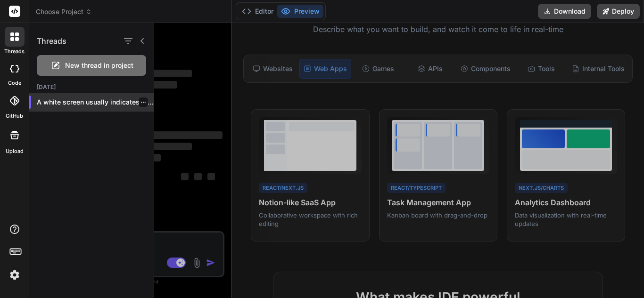
click at [66, 101] on p "A white screen usually indicates that there..." at bounding box center [95, 102] width 117 height 9
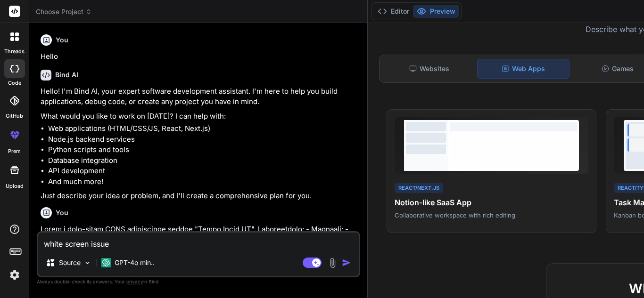
type textarea "x"
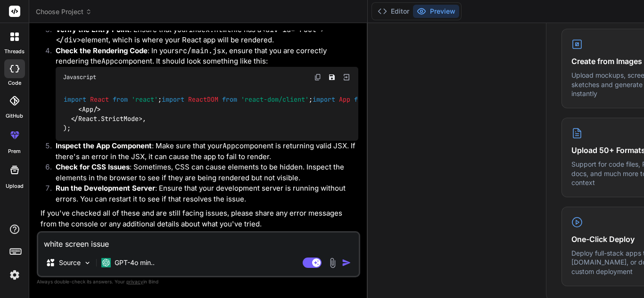
scroll to position [0, 0]
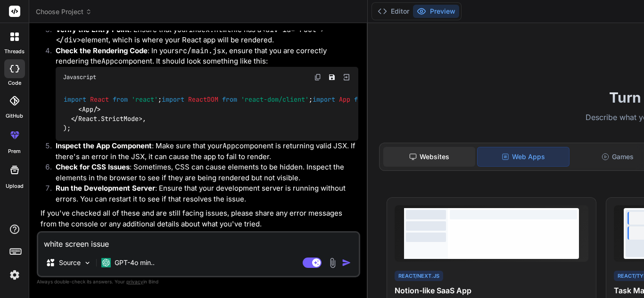
click at [383, 163] on div "Websites" at bounding box center [429, 157] width 92 height 20
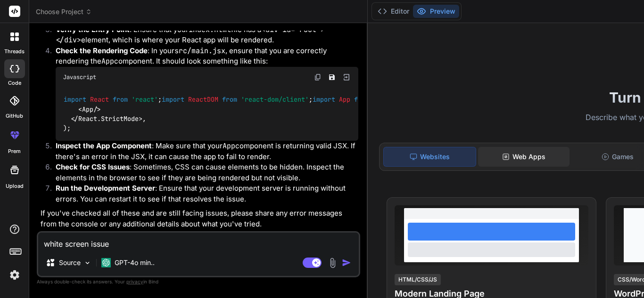
click at [478, 156] on div "Web Apps" at bounding box center [524, 157] width 92 height 20
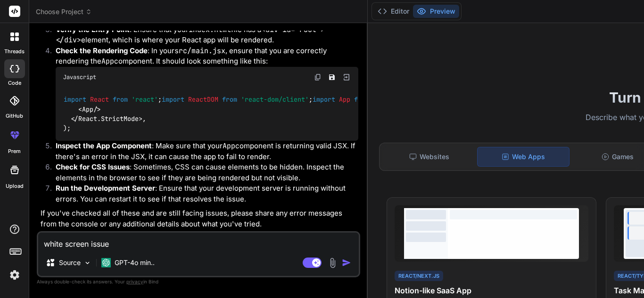
click at [82, 12] on span "Choose Project" at bounding box center [64, 11] width 56 height 9
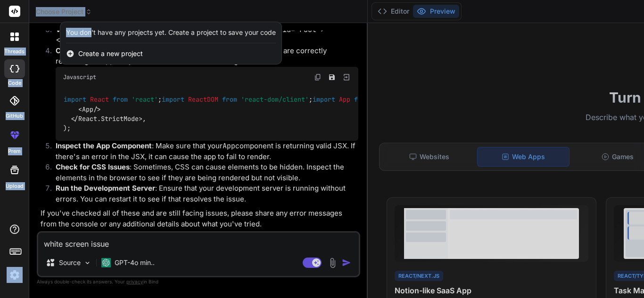
drag, startPoint x: 91, startPoint y: 36, endPoint x: 6, endPoint y: 39, distance: 84.9
click at [6, 39] on div "threads code GitHub prem Upload Choose Project Created with Pixso. You don't ha…" at bounding box center [322, 149] width 644 height 298
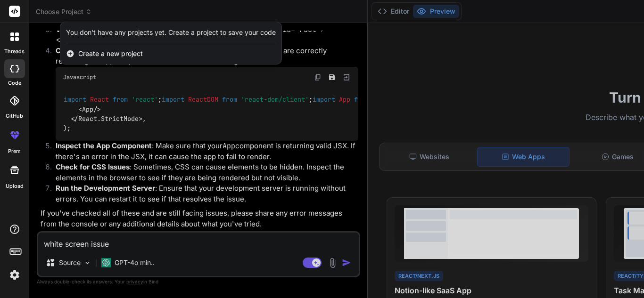
click at [19, 38] on div at bounding box center [15, 37] width 20 height 20
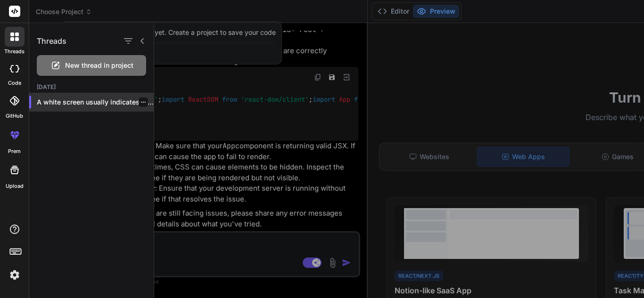
click at [73, 107] on div "A white screen usually indicates that there..." at bounding box center [91, 102] width 124 height 19
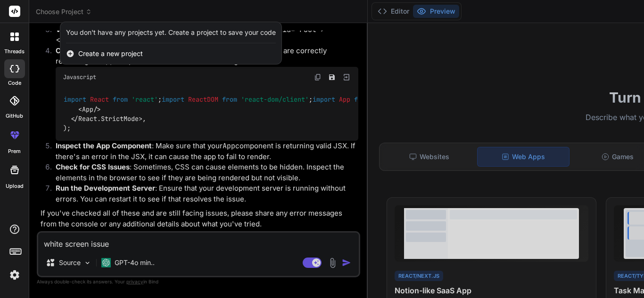
click at [94, 58] on span "Create a new project" at bounding box center [110, 53] width 65 height 9
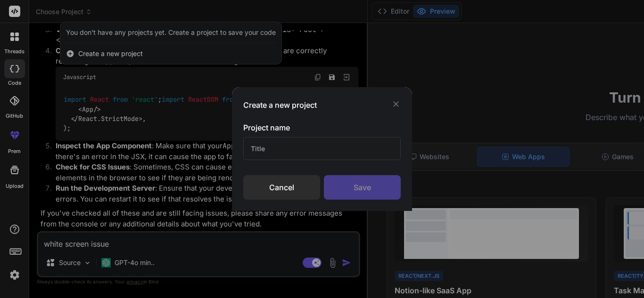
click at [286, 154] on input "text" at bounding box center [321, 148] width 157 height 23
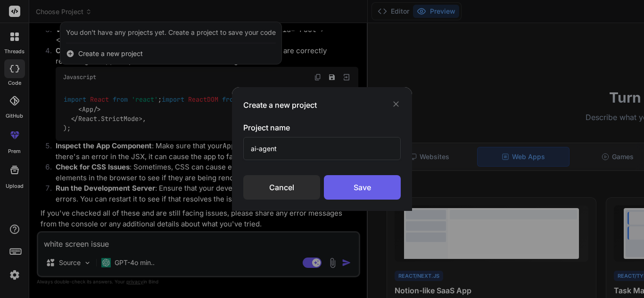
type input "ai-agent"
click at [349, 188] on div "Save" at bounding box center [362, 187] width 77 height 25
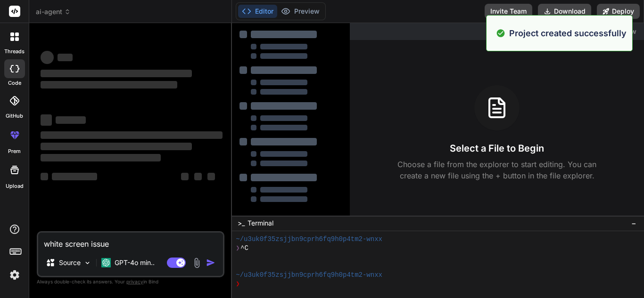
scroll to position [18, 0]
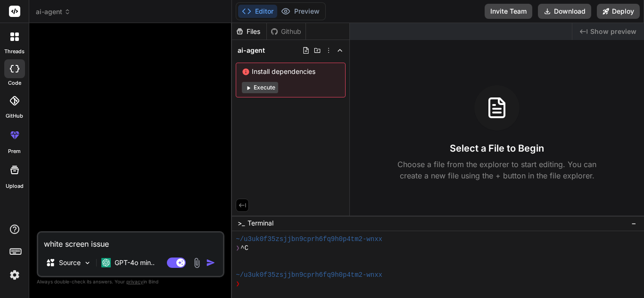
click at [255, 85] on button "Execute" at bounding box center [260, 87] width 36 height 11
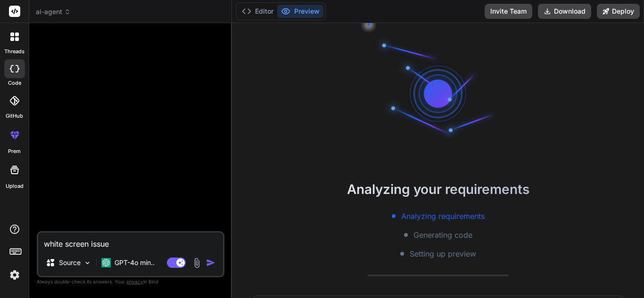
scroll to position [63, 0]
click at [112, 247] on textarea "white screen issue" at bounding box center [130, 241] width 185 height 17
type textarea "x"
type textarea "white screen issu"
type textarea "x"
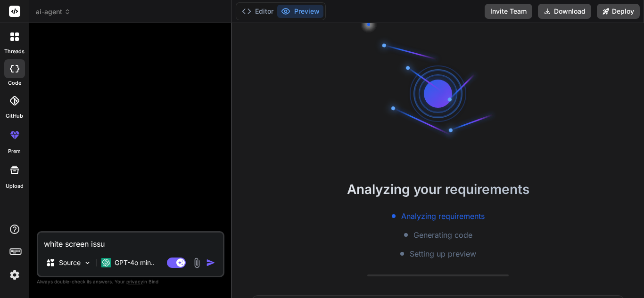
type textarea "white screen iss"
type textarea "x"
type textarea "white screen is"
type textarea "x"
type textarea "white screen"
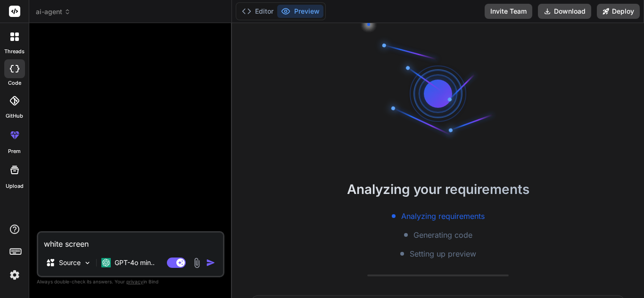
type textarea "x"
type textarea "white screen"
type textarea "x"
type textarea "white scree"
type textarea "x"
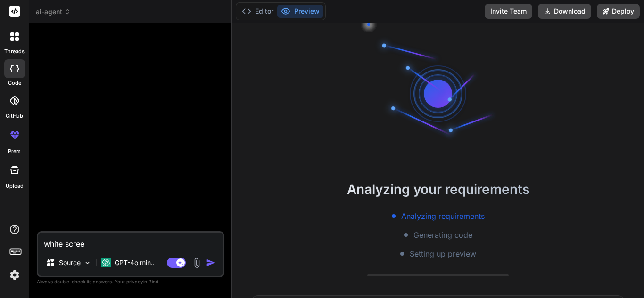
type textarea "white scre"
type textarea "x"
type textarea "white scr"
type textarea "x"
type textarea "white sc"
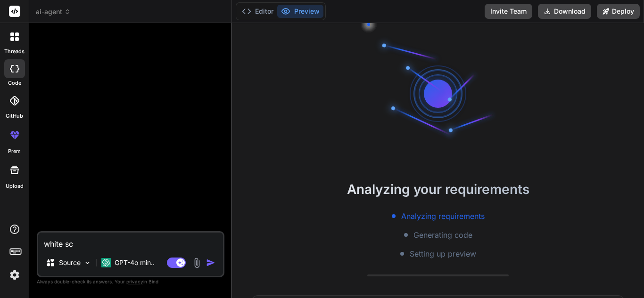
type textarea "x"
type textarea "white s"
type textarea "x"
type textarea "white"
type textarea "x"
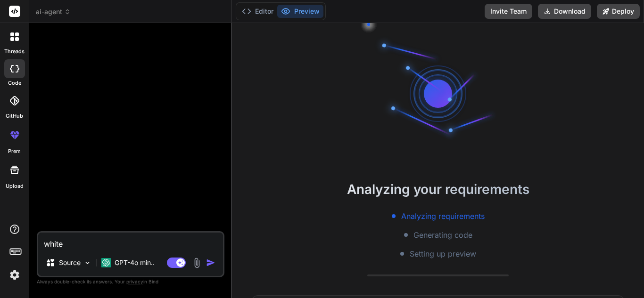
type textarea "white"
type textarea "x"
type textarea "whit"
type textarea "x"
type textarea "whi"
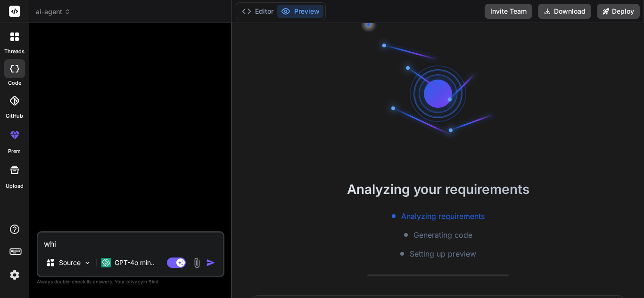
type textarea "x"
type textarea "wh"
type textarea "x"
type textarea "w"
type textarea "x"
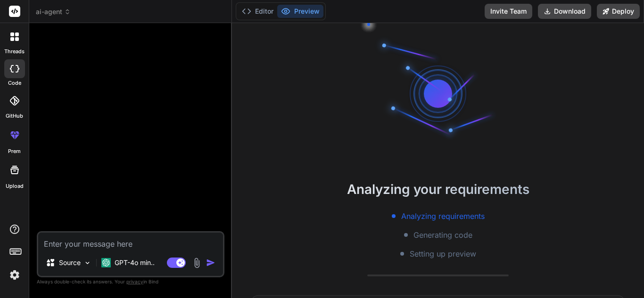
scroll to position [125, 0]
type textarea "x"
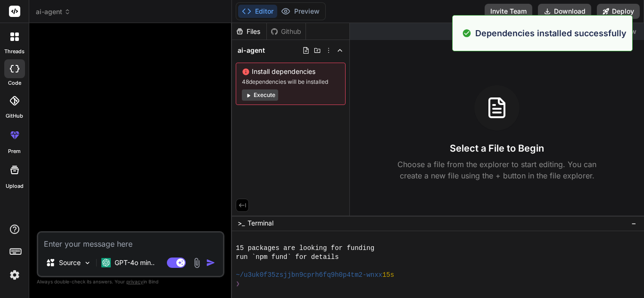
scroll to position [152, 0]
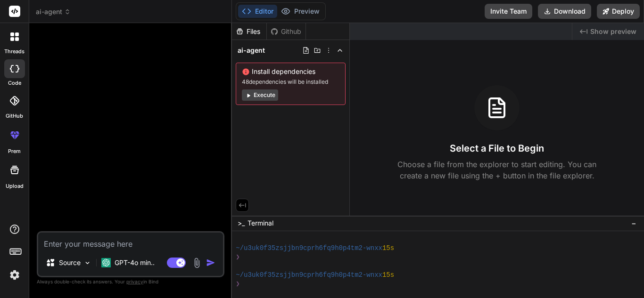
paste textarea "Build a full-stack MERN application called "Astra Agent AI". Requirements: - Fr…"
type textarea "Build a full-stack MERN application called "Astra Agent AI". Requirements: - Fr…"
type textarea "x"
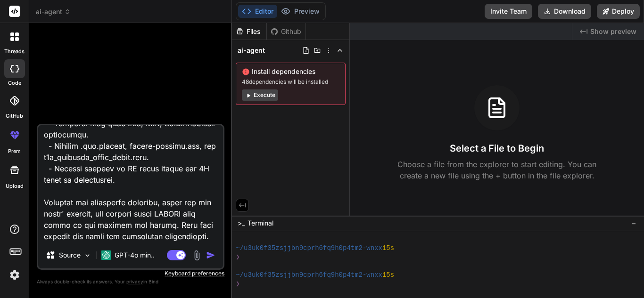
type textarea "Build a full-stack MERN application called "Astra Agent AI". Requirements: - Fr…"
click at [210, 258] on img "button" at bounding box center [210, 255] width 9 height 9
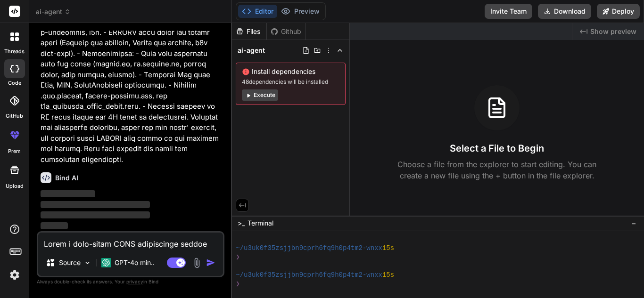
scroll to position [289, 0]
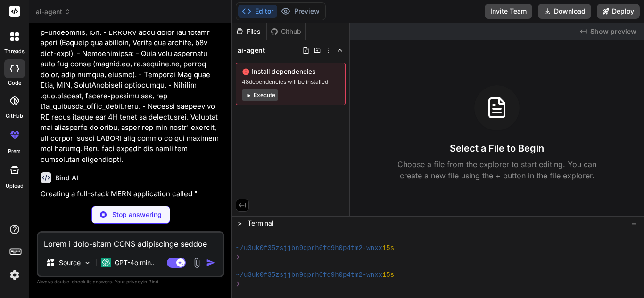
click at [261, 95] on button "Execute" at bounding box center [260, 95] width 36 height 11
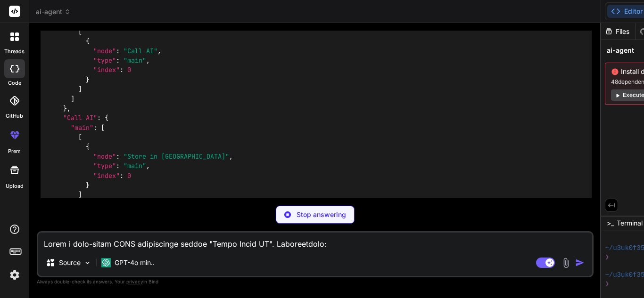
scroll to position [2947, 0]
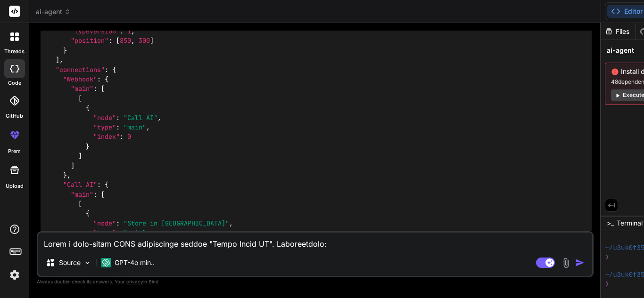
type textarea "x"
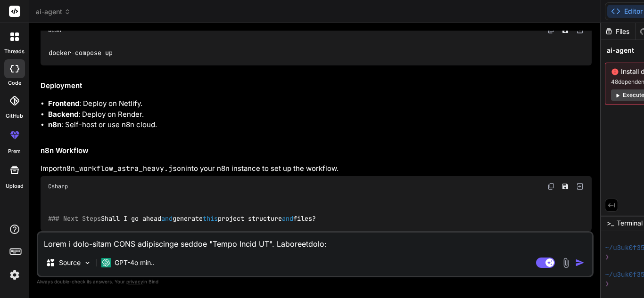
scroll to position [4733, 0]
click at [92, 238] on textarea at bounding box center [315, 241] width 554 height 17
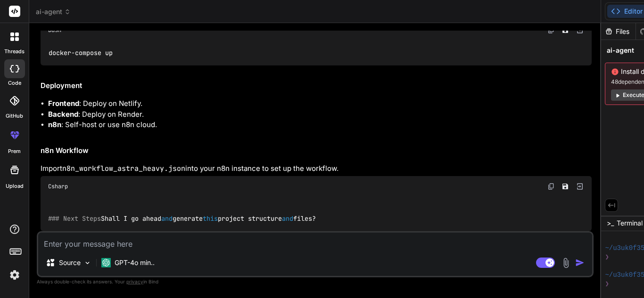
type textarea "x"
type textarea "c"
type textarea "x"
type textarea "cr"
type textarea "x"
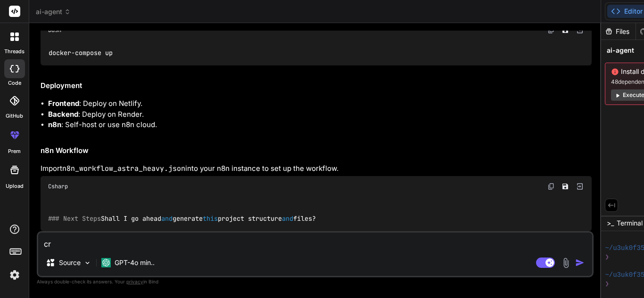
type textarea "cre"
type textarea "x"
type textarea "crea"
type textarea "x"
type textarea "creat"
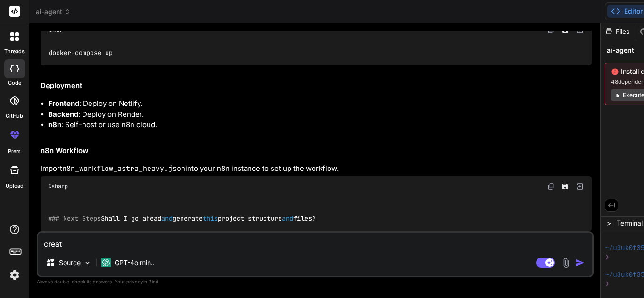
type textarea "x"
type textarea "create"
type textarea "x"
type textarea "create"
type textarea "x"
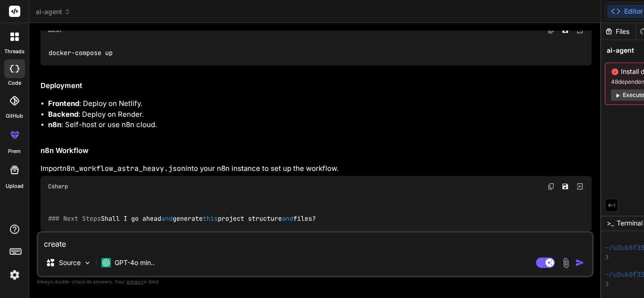
type textarea "create t"
type textarea "x"
type textarea "create th"
type textarea "x"
type textarea "create thi"
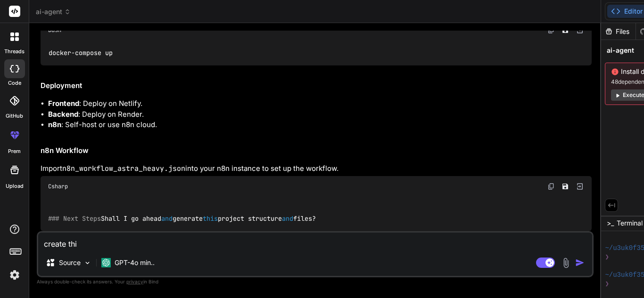
type textarea "x"
type textarea "create this"
type textarea "x"
type textarea "create this"
type textarea "x"
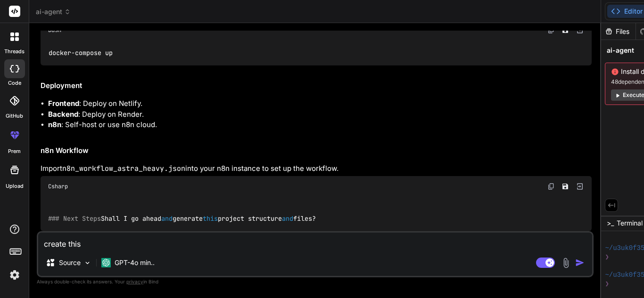
type textarea "create this a"
type textarea "x"
type textarea "create this ap"
type textarea "x"
type textarea "create this app"
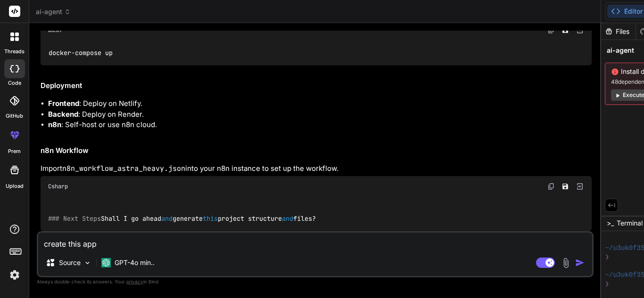
type textarea "x"
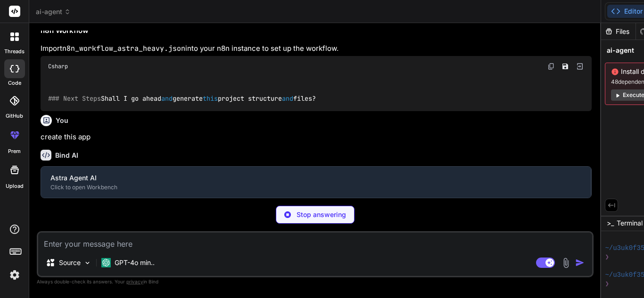
scroll to position [4831, 0]
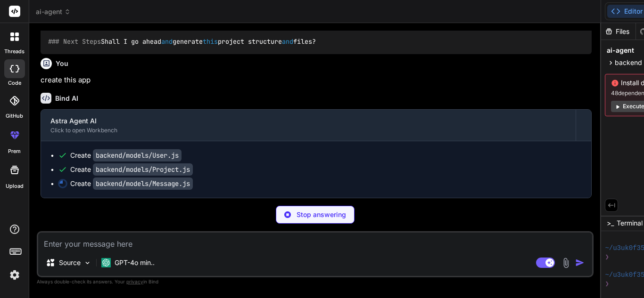
type textarea "x"
type textarea "const mongoose = require('mongoose'); const MessageSchema = new mongoose.Schema…"
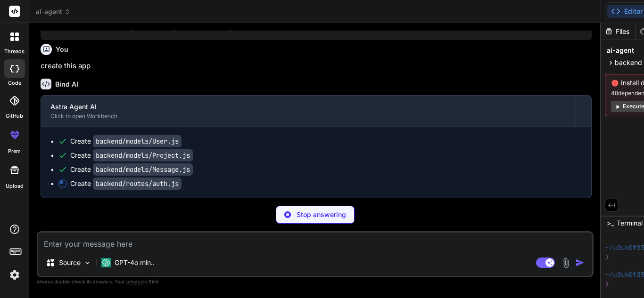
type textarea "x"
type textarea "const express = require('express'); const router = express.Router(); const User…"
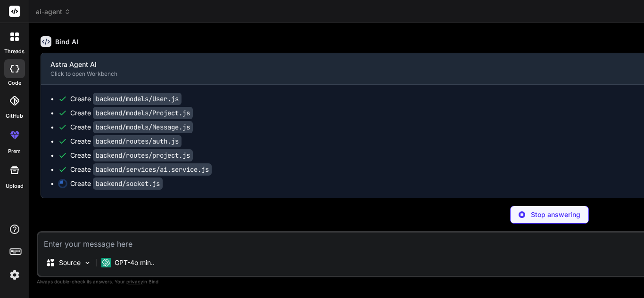
scroll to position [4767, 0]
type textarea "x"
drag, startPoint x: 640, startPoint y: 45, endPoint x: 629, endPoint y: 51, distance: 12.7
click at [629, 51] on div "Bind AI Web Search Created with Pixso. Code Generator You Bind AI Creating a fu…" at bounding box center [549, 160] width 1040 height 275
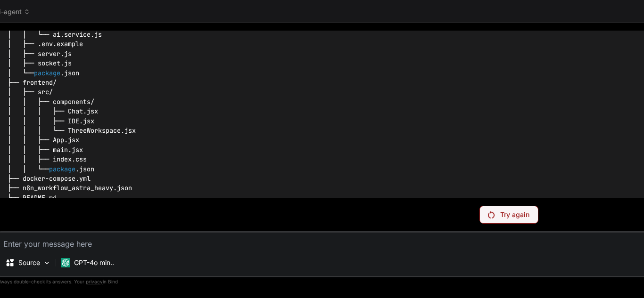
scroll to position [84, 0]
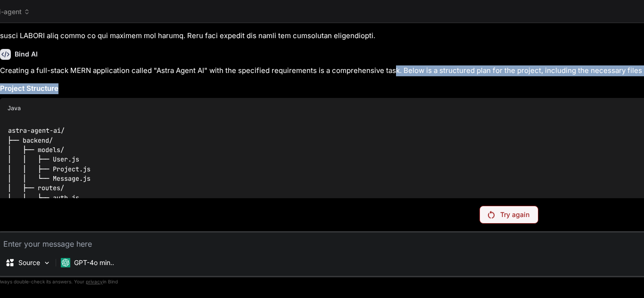
drag, startPoint x: 282, startPoint y: 74, endPoint x: 386, endPoint y: 58, distance: 104.6
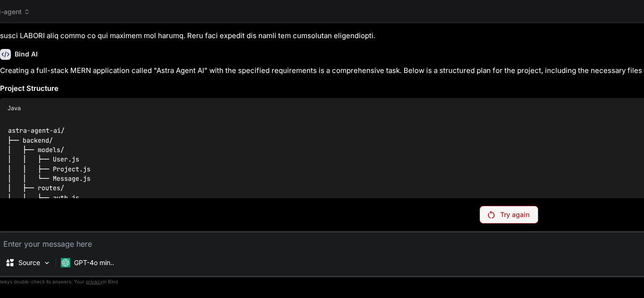
drag, startPoint x: 356, startPoint y: 41, endPoint x: 272, endPoint y: 33, distance: 84.3
click at [314, 8] on div "ai-agent" at bounding box center [508, 11] width 1026 height 9
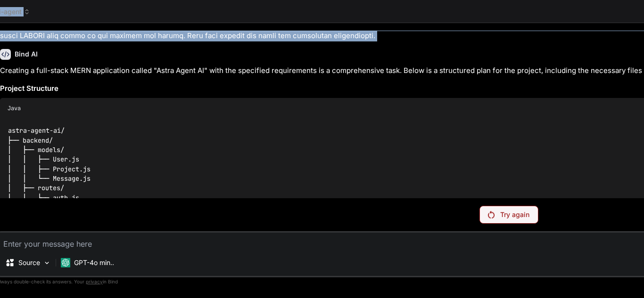
drag, startPoint x: 314, startPoint y: 8, endPoint x: 272, endPoint y: 24, distance: 44.6
click at [272, 24] on div "ai-agent Created with Pixso. Bind AI Web Search Created with Pixso. Code Genera…" at bounding box center [509, 149] width 1040 height 298
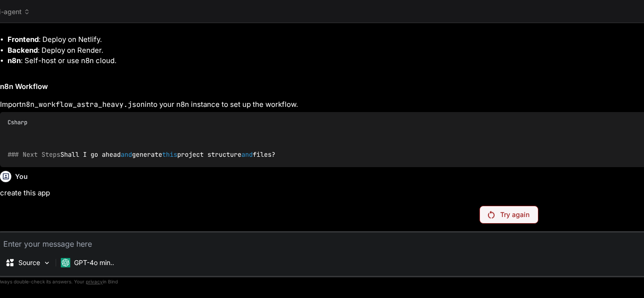
scroll to position [4734, 0]
click at [529, 216] on p "Try again" at bounding box center [514, 214] width 29 height 9
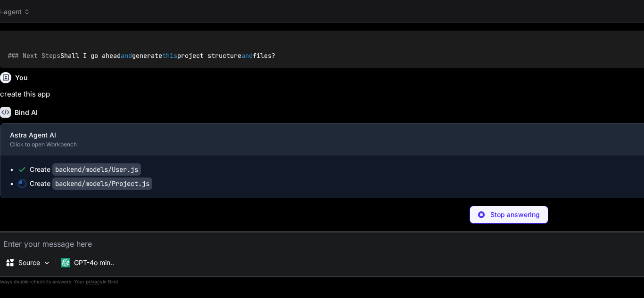
scroll to position [4833, 0]
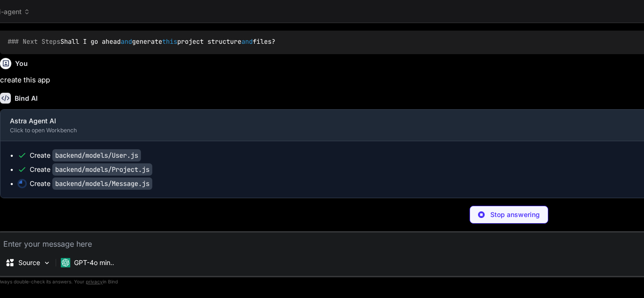
type textarea "x"
type textarea "const mongoose = require('mongoose'); const MessageSchema = new mongoose.Schema…"
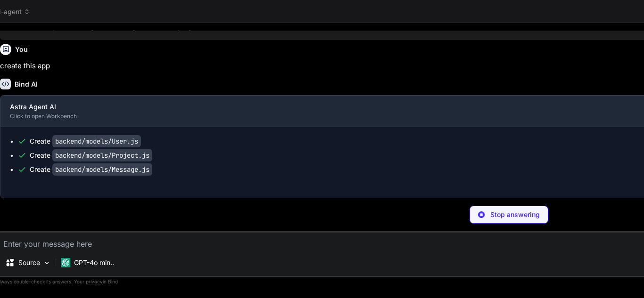
scroll to position [4861, 0]
type textarea "x"
type textarea "const express = require('express'); const router = express.Router(); const User…"
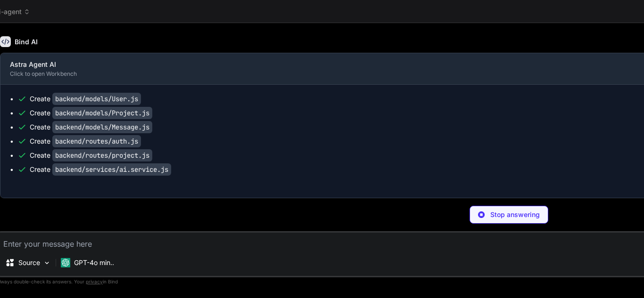
scroll to position [4904, 0]
type textarea "x"
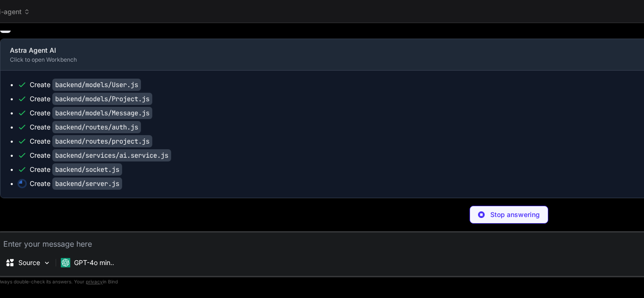
scroll to position [4918, 0]
type textarea "x"
type textarea "mongoose.connect(process.env.MONGO_URI, { useNewUrlParser: true, useUnifiedTopo…"
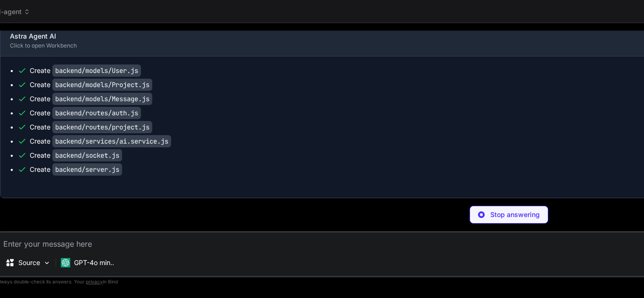
scroll to position [4932, 0]
type textarea "x"
type textarea "MONGO_URI=your_mongodb_connection_string JWT_SECRET=your_jwt_secret GOOGLE_CLIE…"
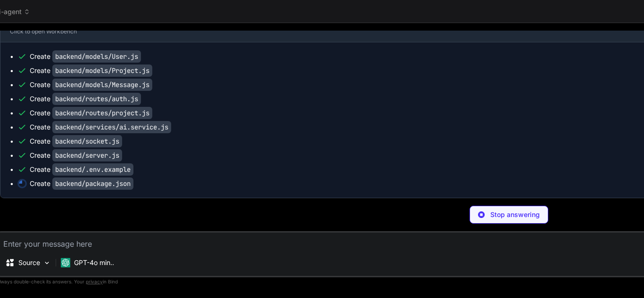
type textarea "x"
type textarea ""cors": "^2.8.5", "dotenv": "^8.2.0", "socket.io": "^4.0.0", "axios": "^0.21.1"…"
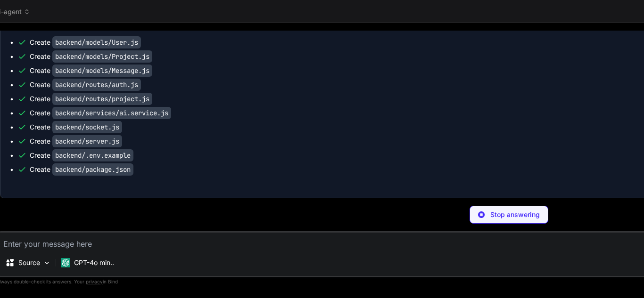
scroll to position [4960, 0]
type textarea "x"
type textarea "export default Chat;"
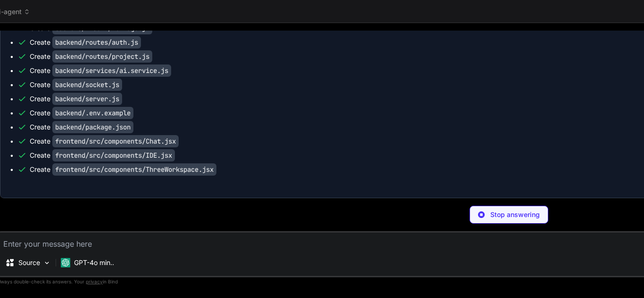
scroll to position [5003, 0]
type textarea "x"
type textarea "<ThreeWorkspace /> </div> ); }; export default App;"
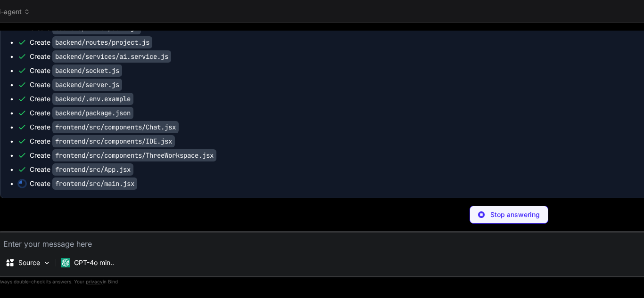
type textarea "x"
type textarea "import React from 'react'; import ReactDOM from 'react-dom'; import App from '.…"
type textarea "x"
type textarea "/* Basic styles for the application */ body { font-family: Arial, sans-serif; }"
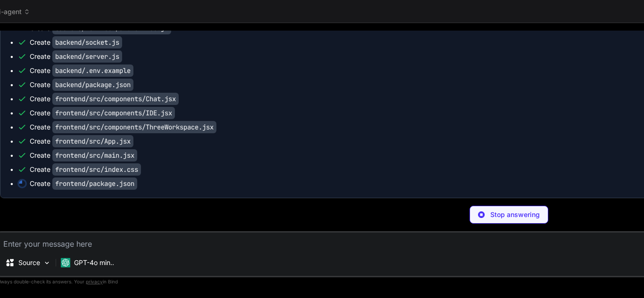
type textarea "x"
type textarea ""react-dom": "^18.0.0", "react-three-fiber": "^7.0.0", "monaco-editor": "^0.30.…"
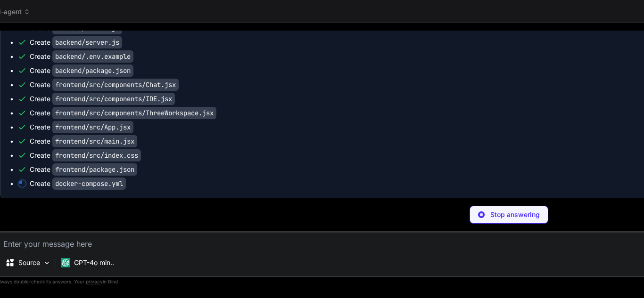
type textarea "x"
type textarea "n8n: image: n8n ports: - "5678:5678""
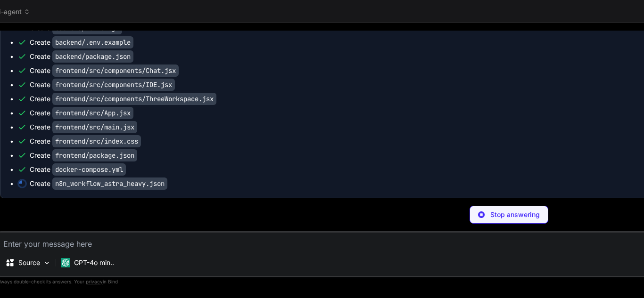
type textarea "x"
type textarea "} } }"
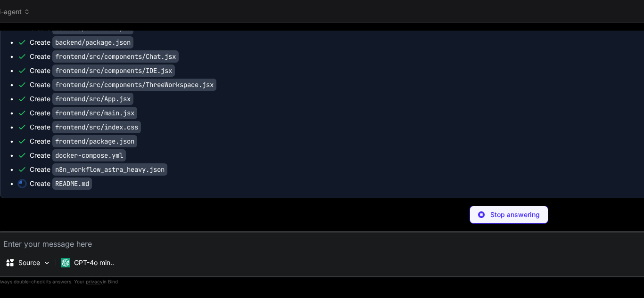
type textarea "x"
type textarea "## n8n Workflow Import `n8n_workflow_astra_heavy.json` into your n8n instance t…"
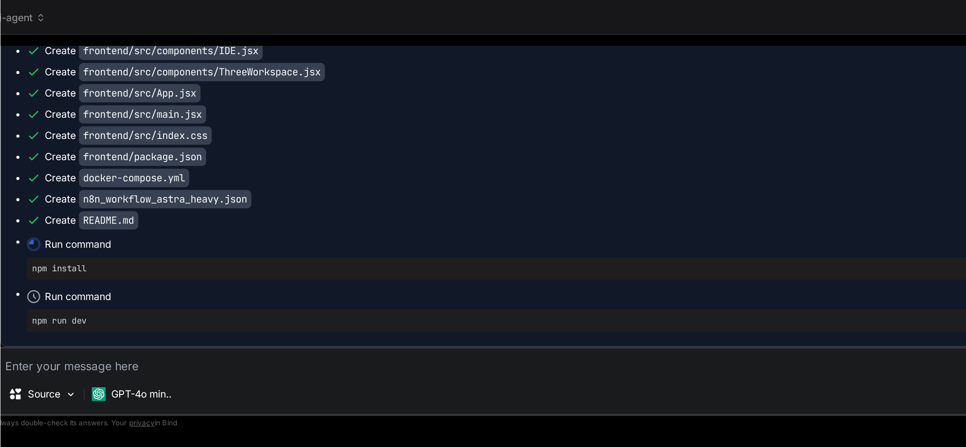
scroll to position [520, 0]
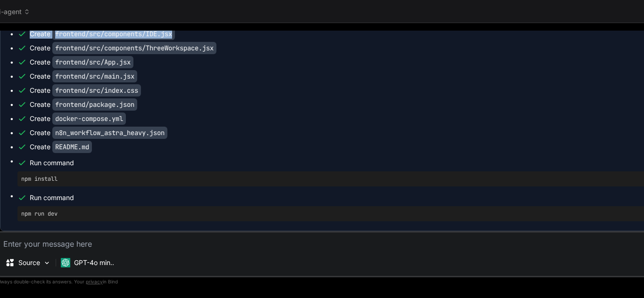
drag, startPoint x: 644, startPoint y: 24, endPoint x: 576, endPoint y: 30, distance: 68.2
click at [576, 30] on div "Bind AI Web Search Created with Pixso. Code Generator You Bind AI Creating a fu…" at bounding box center [509, 160] width 1040 height 275
click at [636, 12] on div "ai-agent" at bounding box center [508, 11] width 1026 height 9
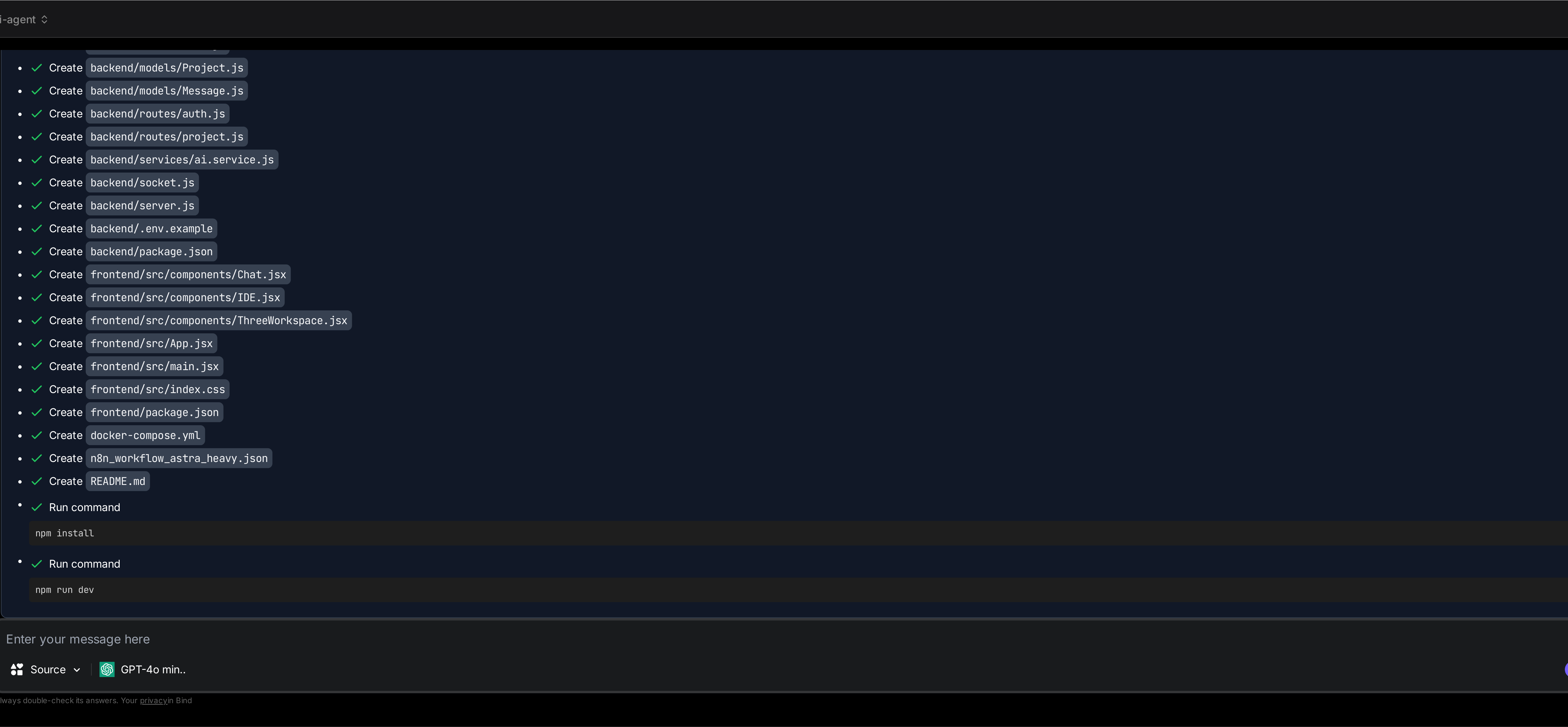
scroll to position [0, 0]
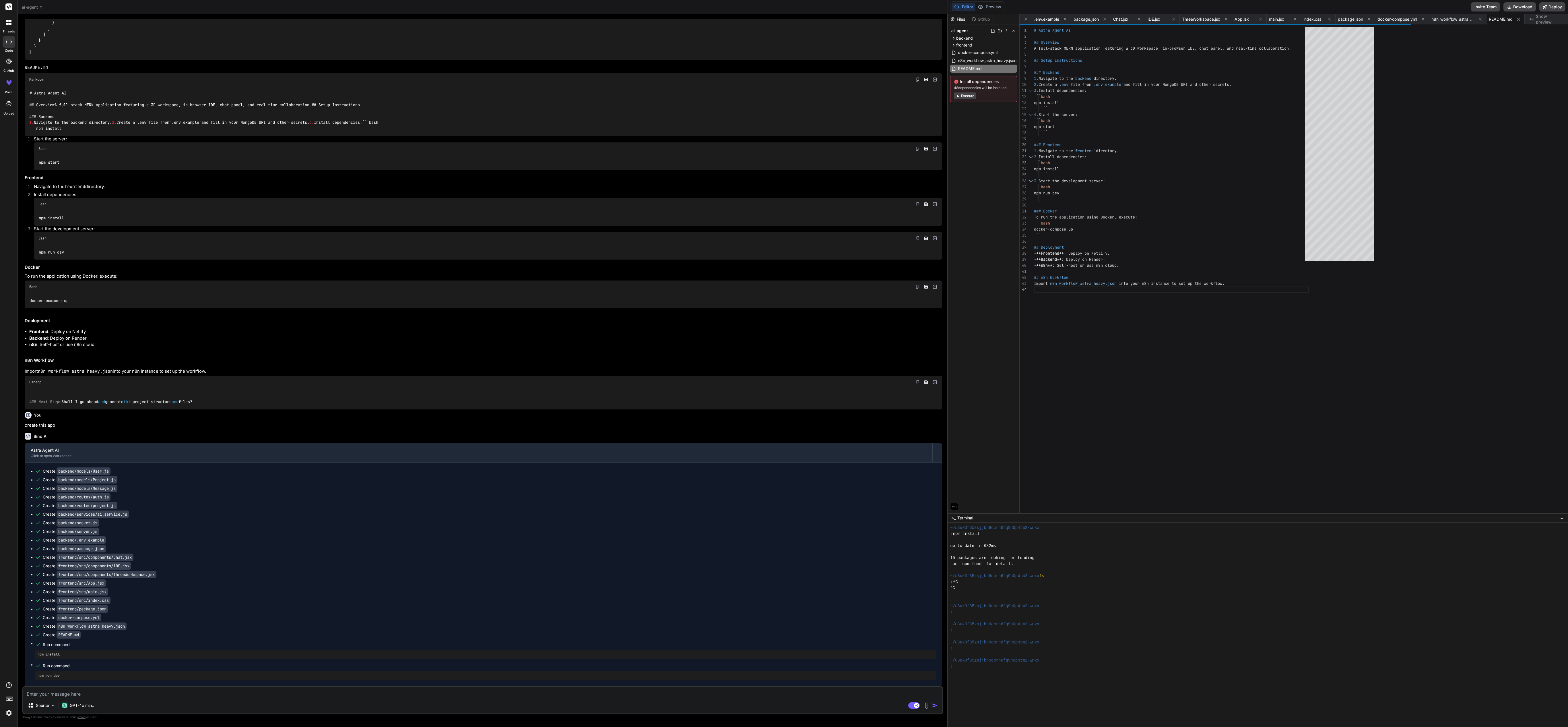
type textarea "x"
type textarea "## n8n Workflow Import `n8n_workflow_astra_heavy.json` into your n8n instance t…"
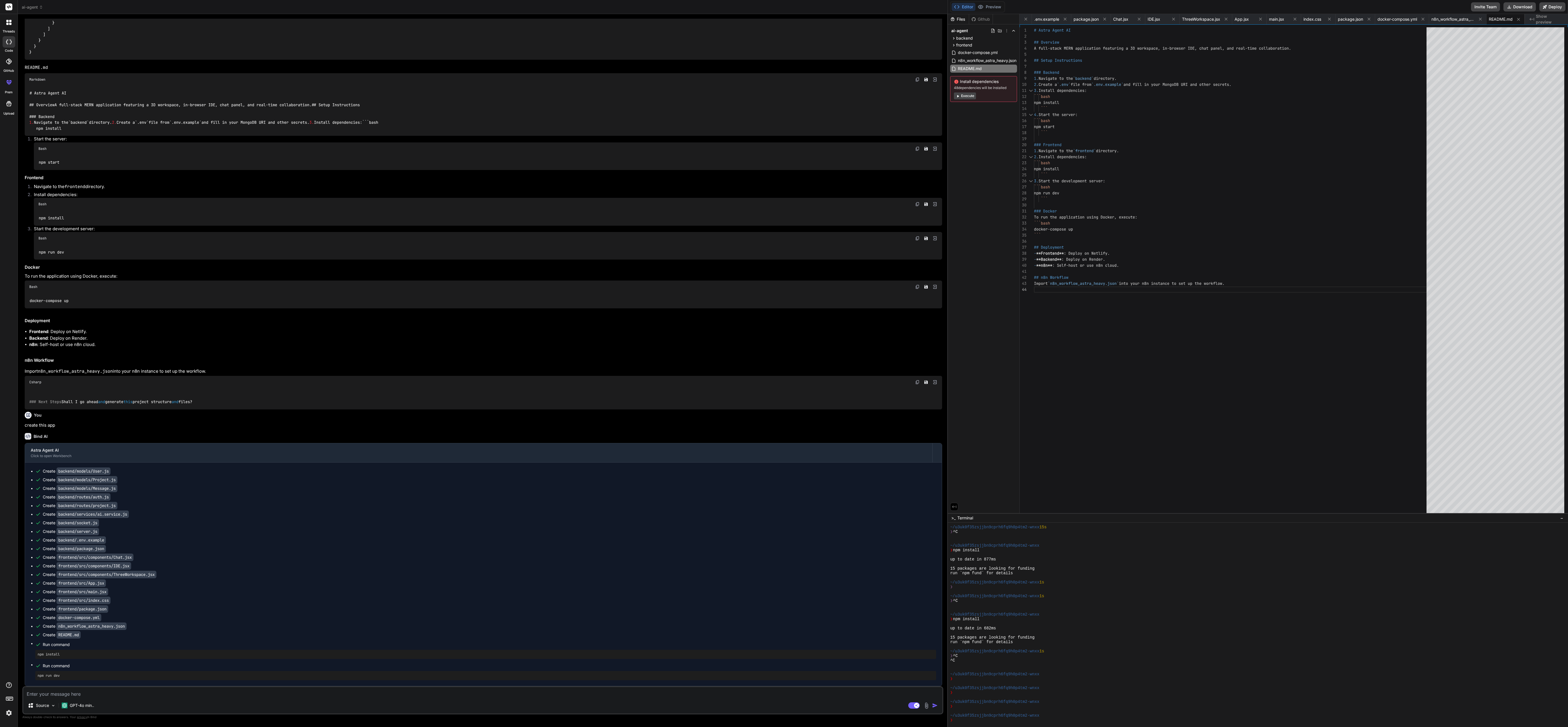
drag, startPoint x: 947, startPoint y: 227, endPoint x: 926, endPoint y: 242, distance: 25.8
click at [392, 181] on div "Bind AI Web Search Created with Pixso. Code Generator You Bind AI Creating a fu…" at bounding box center [483, 370] width 930 height 713
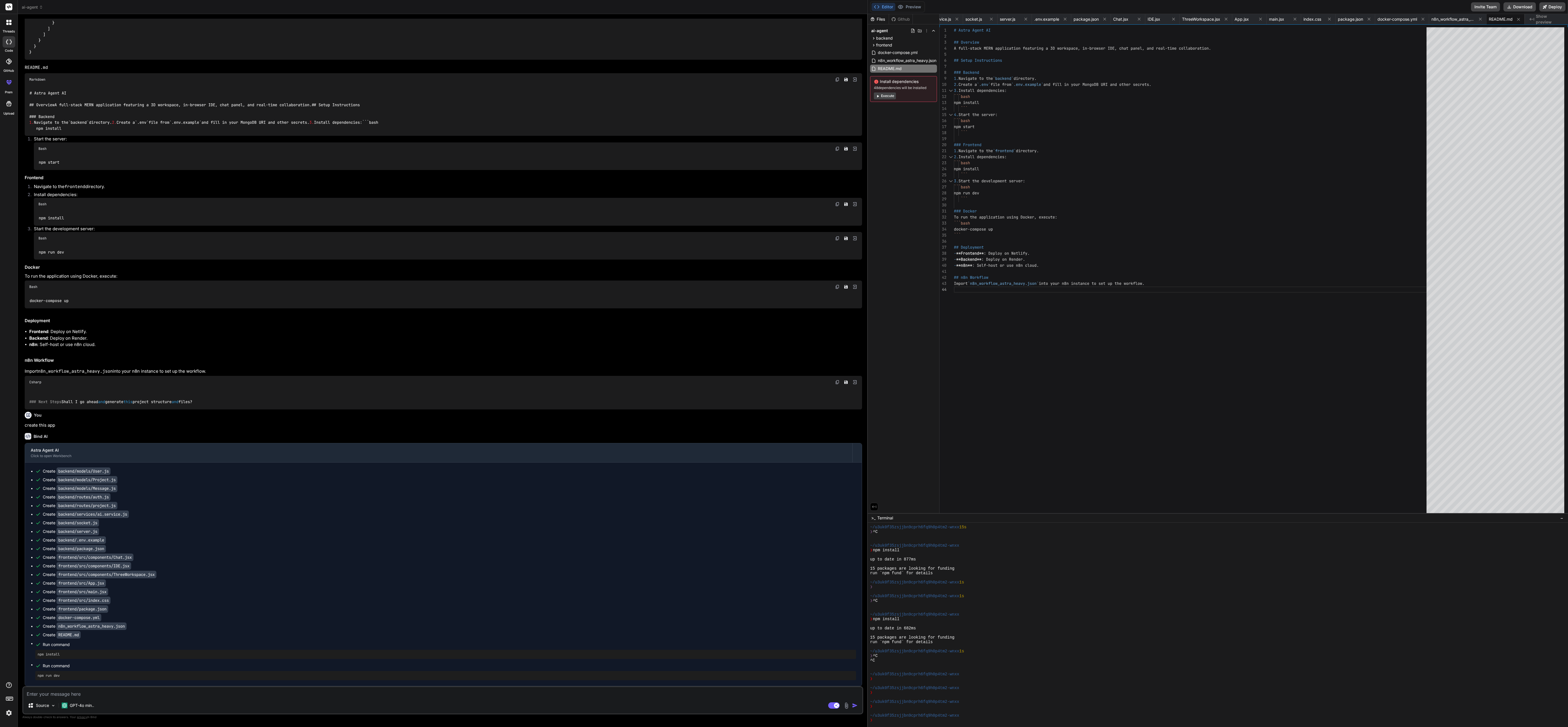
scroll to position [0, 196]
drag, startPoint x: 933, startPoint y: 227, endPoint x: 854, endPoint y: 301, distance: 108.2
click at [392, 181] on div "Bind AI Web Search Created with Pixso. Code Generator You Bind AI Creating a fu…" at bounding box center [443, 370] width 850 height 713
drag, startPoint x: 854, startPoint y: 301, endPoint x: 491, endPoint y: 328, distance: 364.0
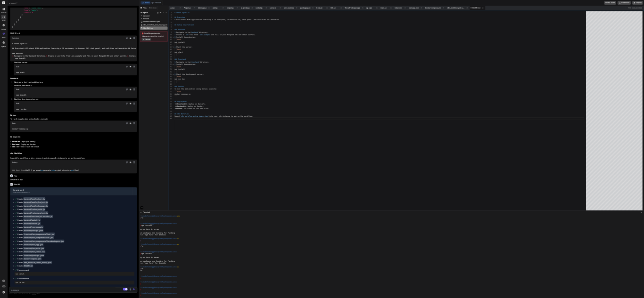
scroll to position [4371, 0]
drag, startPoint x: 1414, startPoint y: 511, endPoint x: 504, endPoint y: 543, distance: 911.4
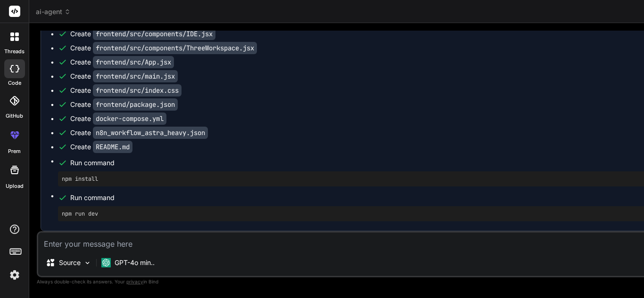
scroll to position [4205, 0]
drag, startPoint x: 399, startPoint y: 148, endPoint x: 386, endPoint y: 145, distance: 13.5
click at [386, 145] on div "Bind AI Web Search Created with Pixso. Code Generator You Bind AI Creating a fu…" at bounding box center [548, 160] width 1038 height 275
click at [644, 86] on div "Create frontend/src/index.css" at bounding box center [553, 90] width 990 height 9
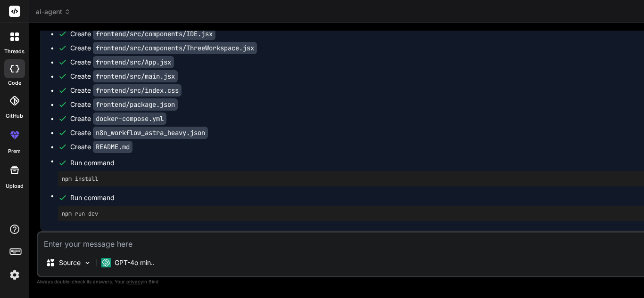
click at [644, 86] on div "Create frontend/src/index.css" at bounding box center [553, 90] width 990 height 9
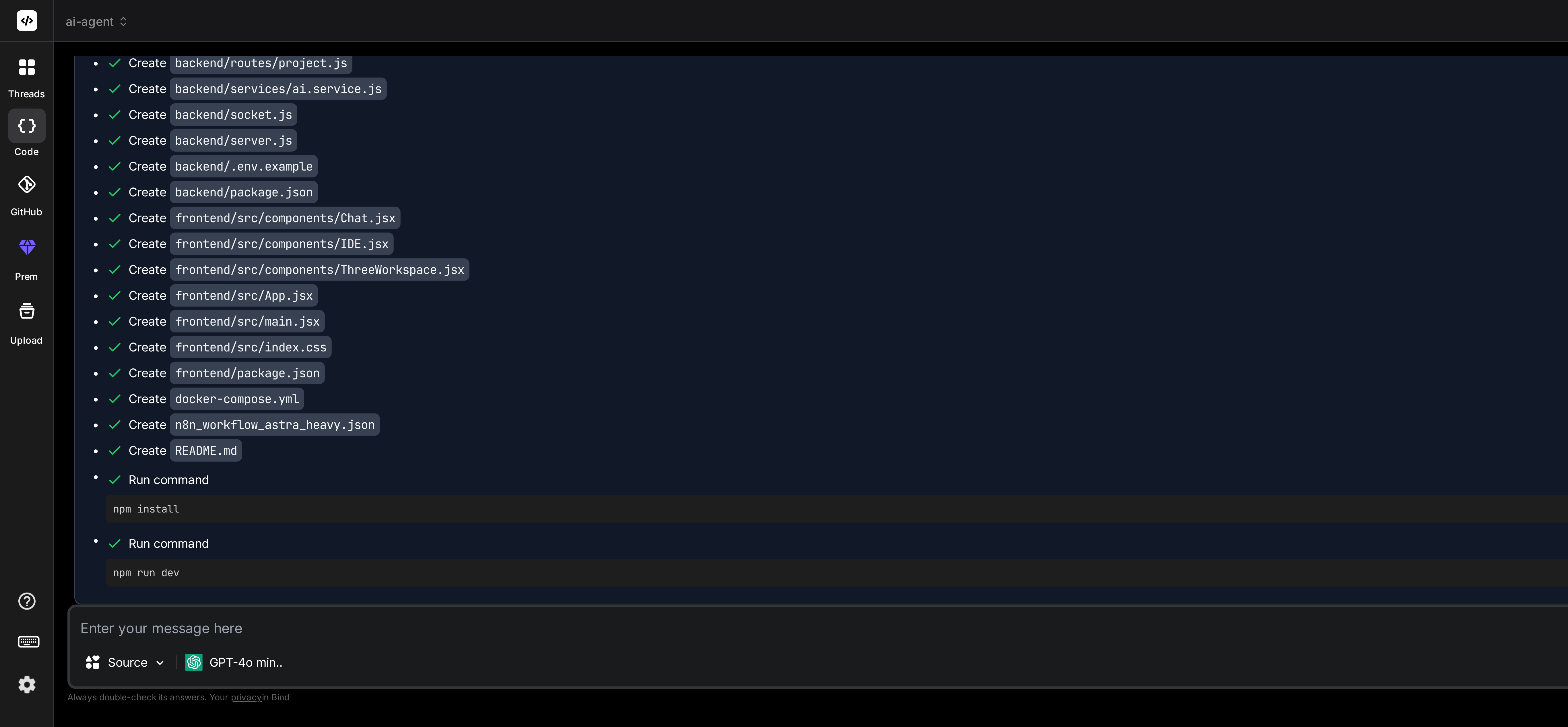
scroll to position [297, 0]
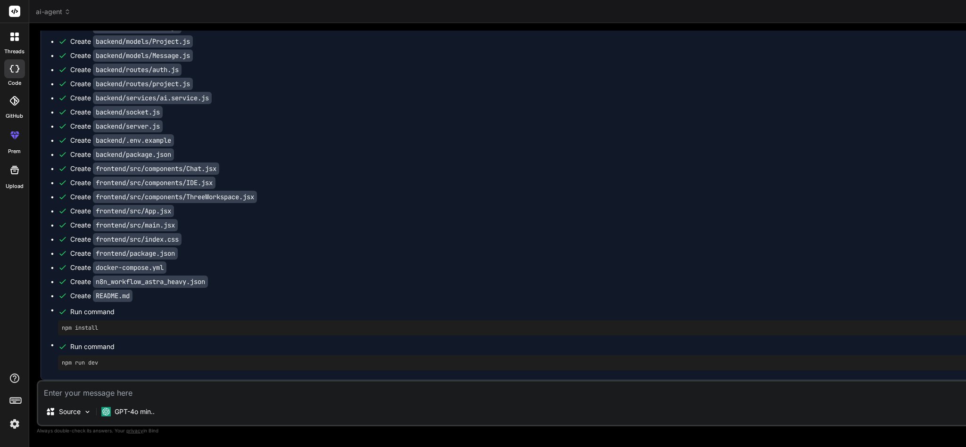
type textarea "x"
type textarea "## n8n Workflow Import `n8n_workflow_astra_heavy.json` into your n8n instance t…"
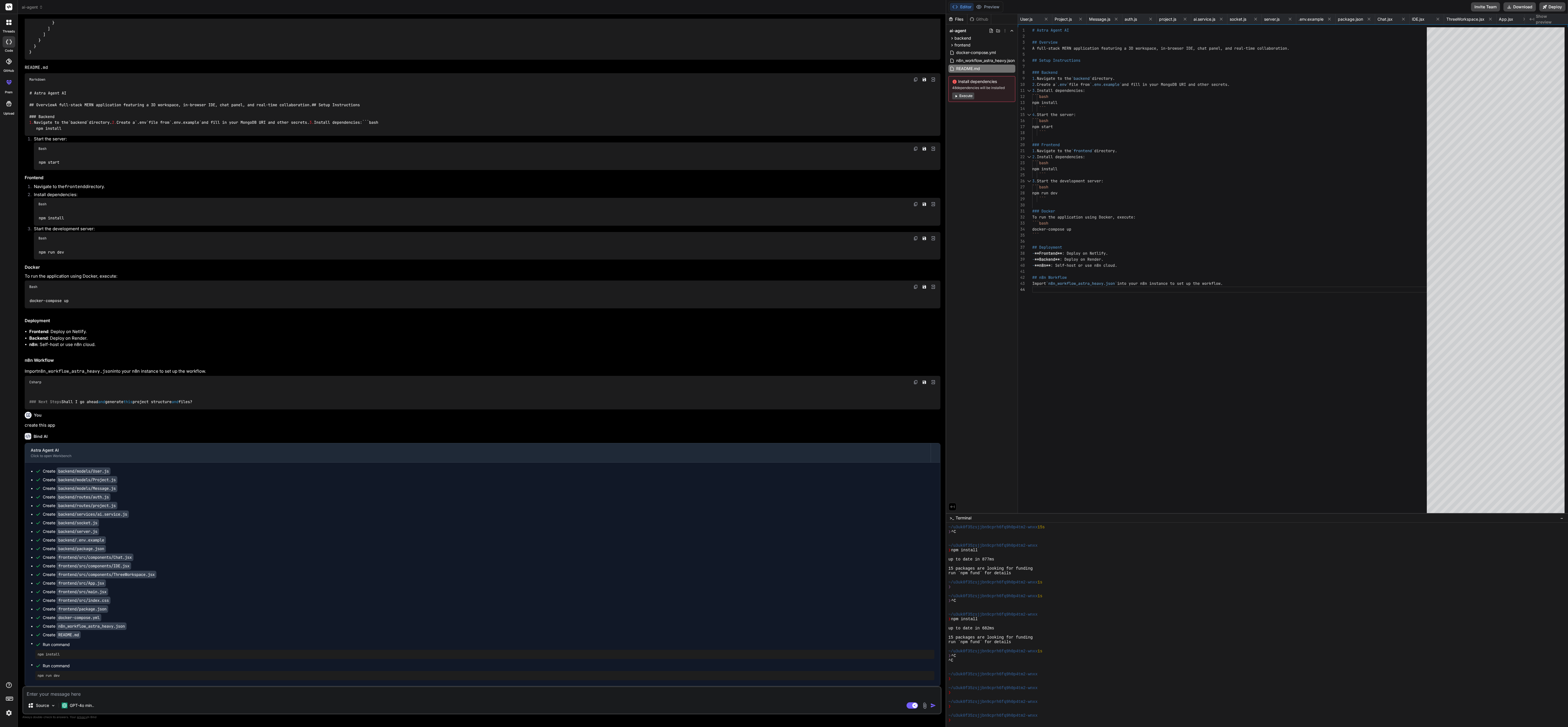
click at [392, 1] on div "Editor Preview Disabled until preview for your project is generated" at bounding box center [976, 7] width 55 height 11
click at [392, 2] on button "Download" at bounding box center [1519, 7] width 32 height 9
type textarea "x"
drag, startPoint x: 1514, startPoint y: 0, endPoint x: 1284, endPoint y: 323, distance: 396.5
click at [392, 181] on div "# Astra Agent AI ## Overview A full-stack MERN application featuring a 3D works…" at bounding box center [1231, 272] width 398 height 488
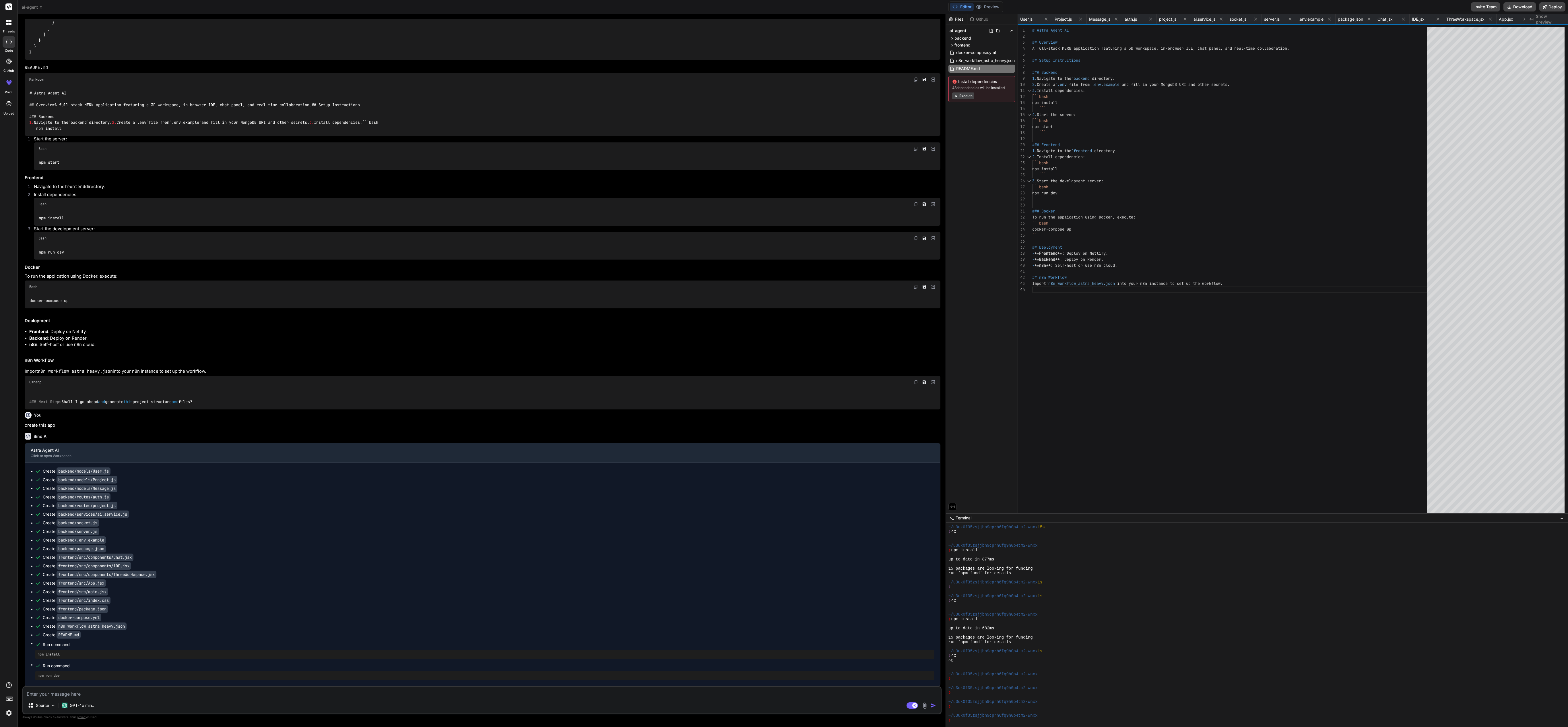
scroll to position [0, 0]
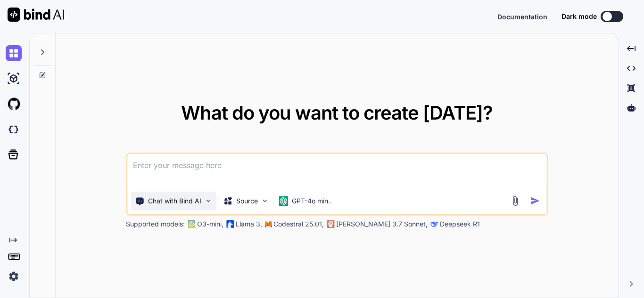
click at [173, 204] on p "Chat with Bind AI" at bounding box center [174, 201] width 53 height 9
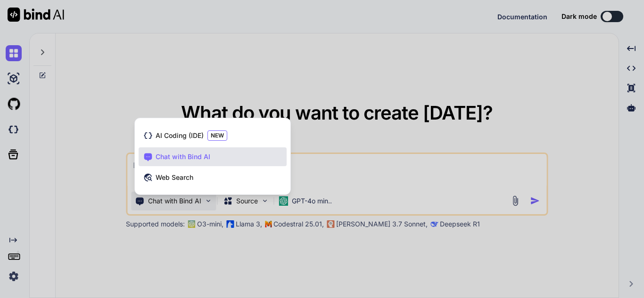
click at [173, 204] on div at bounding box center [322, 149] width 644 height 298
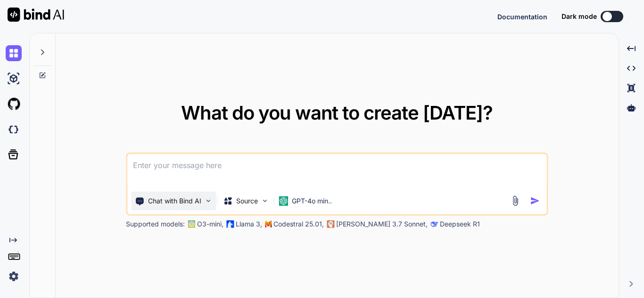
click at [173, 204] on p "Chat with Bind AI" at bounding box center [174, 201] width 53 height 9
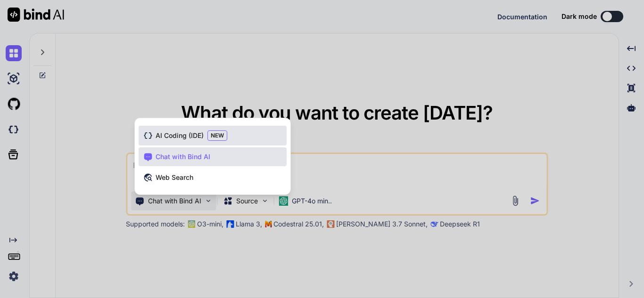
click at [179, 137] on span "AI Coding (IDE)" at bounding box center [180, 135] width 48 height 9
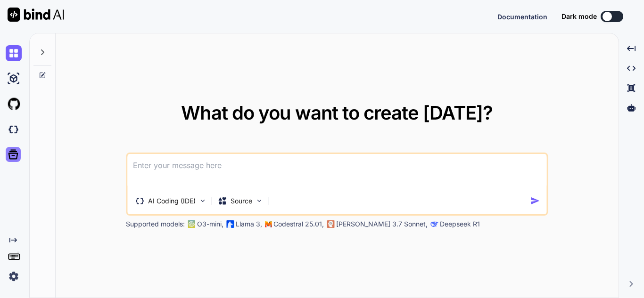
click at [9, 157] on icon at bounding box center [13, 155] width 10 height 10
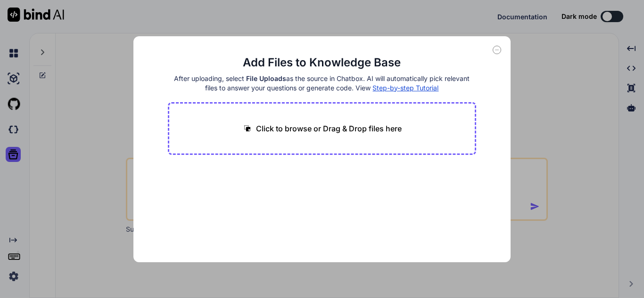
click at [496, 49] on icon at bounding box center [497, 50] width 8 height 8
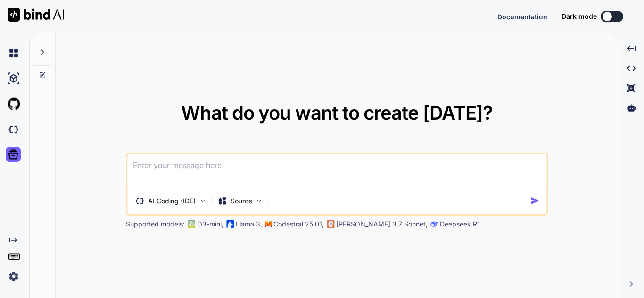
click at [42, 50] on icon at bounding box center [43, 53] width 8 height 8
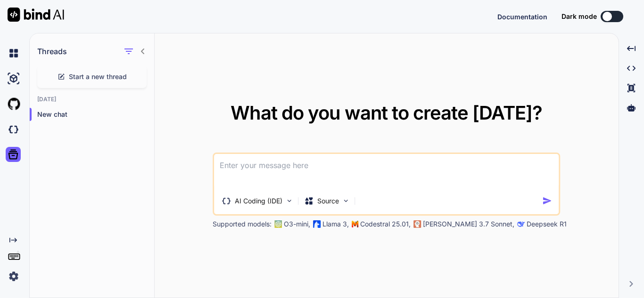
click at [16, 87] on div at bounding box center [16, 78] width 20 height 25
type textarea "x"
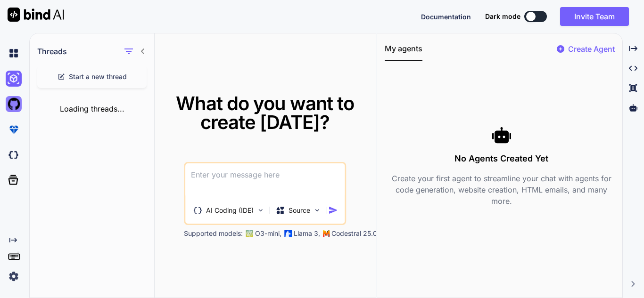
click at [9, 103] on img at bounding box center [14, 104] width 16 height 16
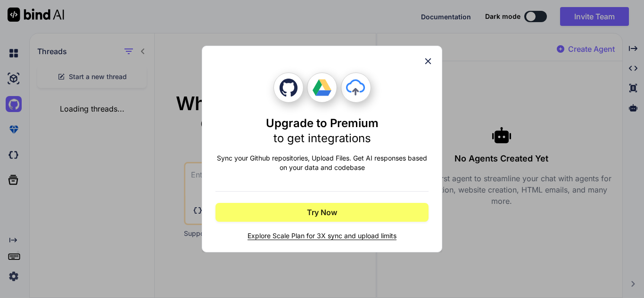
click at [13, 141] on div "Upgrade to Premium to get integrations Sync your Github repositories, Upload Fi…" at bounding box center [322, 149] width 644 height 298
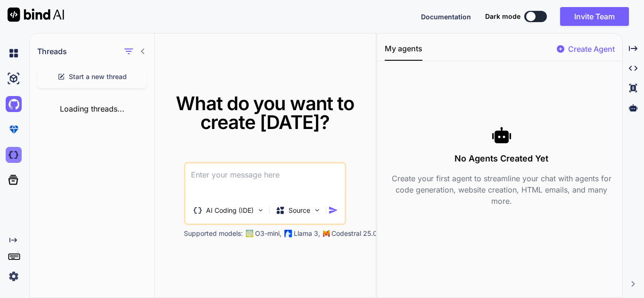
click at [13, 153] on img at bounding box center [14, 155] width 16 height 16
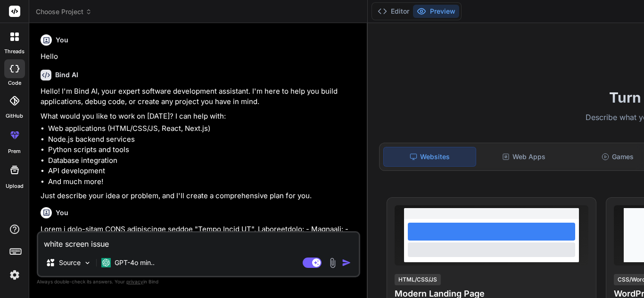
type textarea "x"
